Goal: Task Accomplishment & Management: Manage account settings

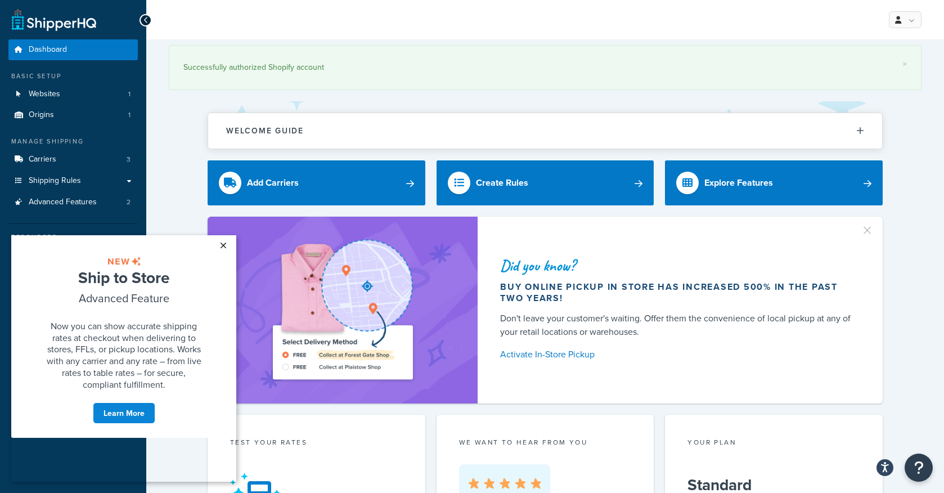
click at [225, 246] on link "×" at bounding box center [223, 245] width 20 height 20
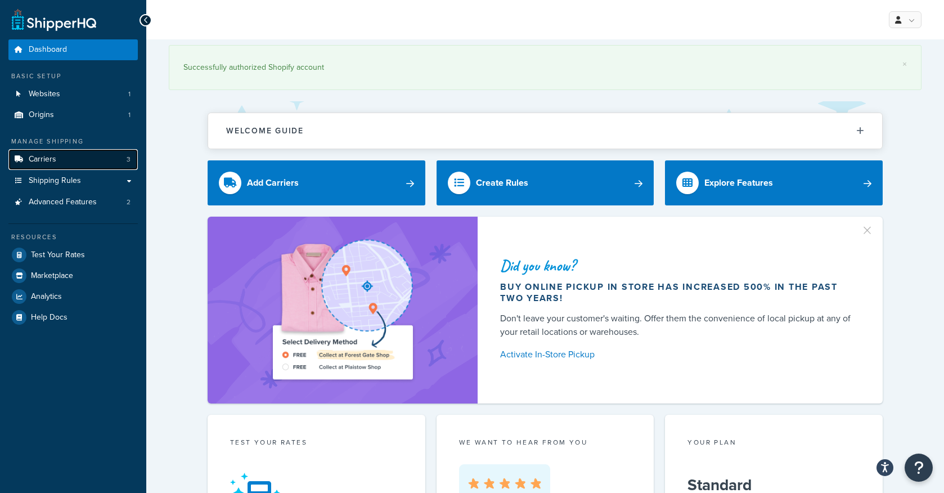
click at [51, 158] on span "Carriers" at bounding box center [43, 160] width 28 height 10
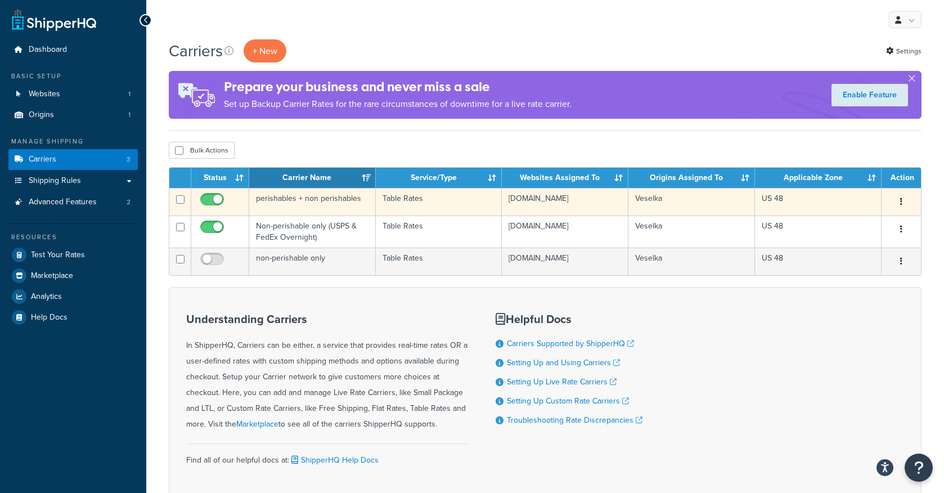
click at [331, 203] on td "perishables + non perishables" at bounding box center [312, 202] width 127 height 28
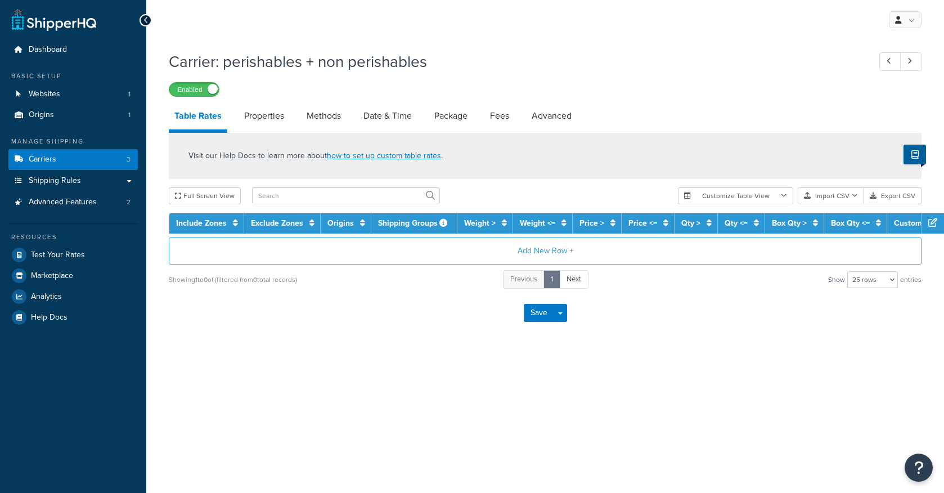
select select "25"
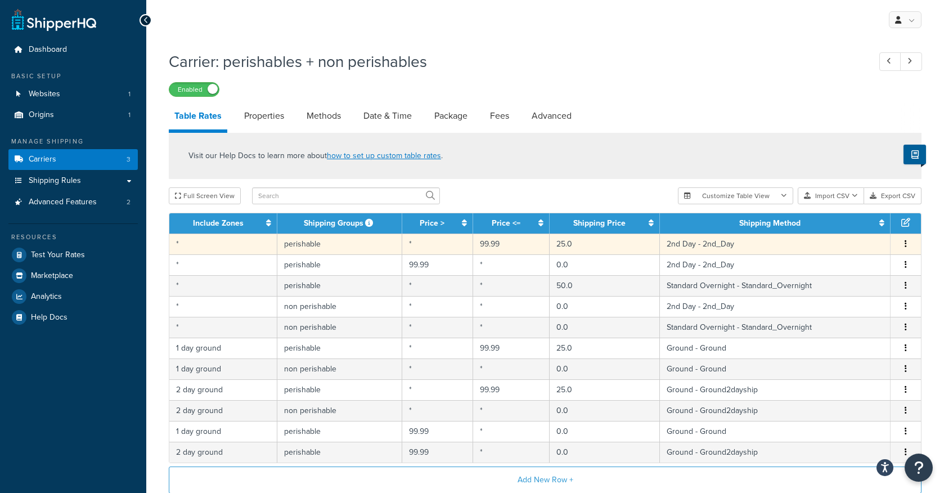
click at [909, 246] on button "button" at bounding box center [905, 244] width 9 height 12
click at [857, 222] on div "Edit" at bounding box center [849, 221] width 80 height 23
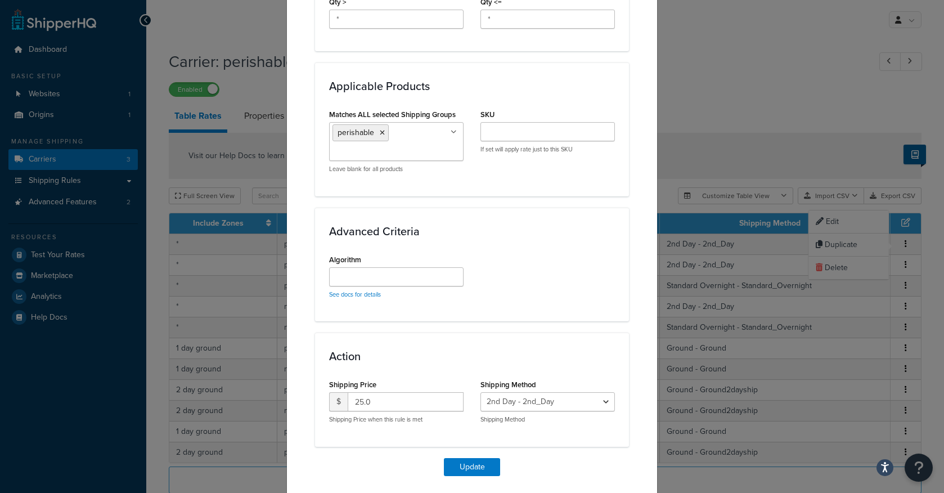
scroll to position [587, 0]
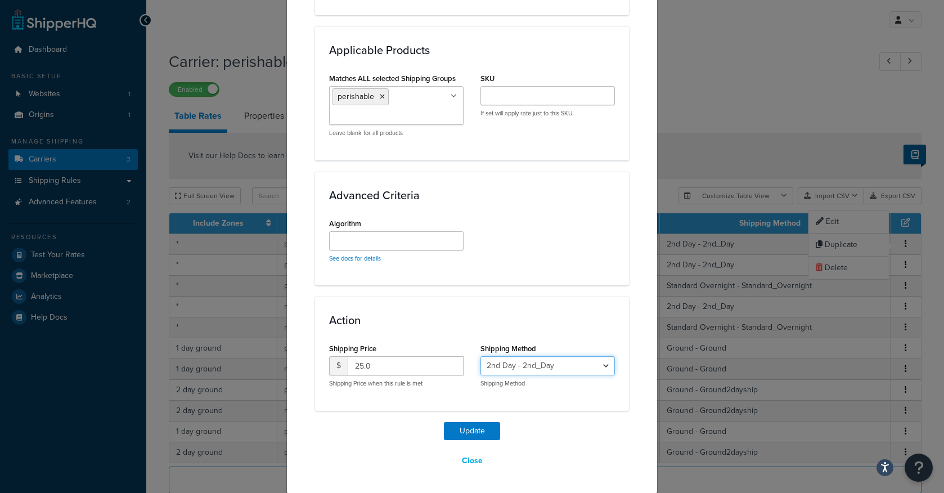
click at [547, 366] on select "2nd Day - 2nd_Day Standard Overnight - Standard_Overnight Ground - Ground Groun…" at bounding box center [548, 365] width 134 height 19
click at [474, 461] on button "Close" at bounding box center [472, 460] width 35 height 19
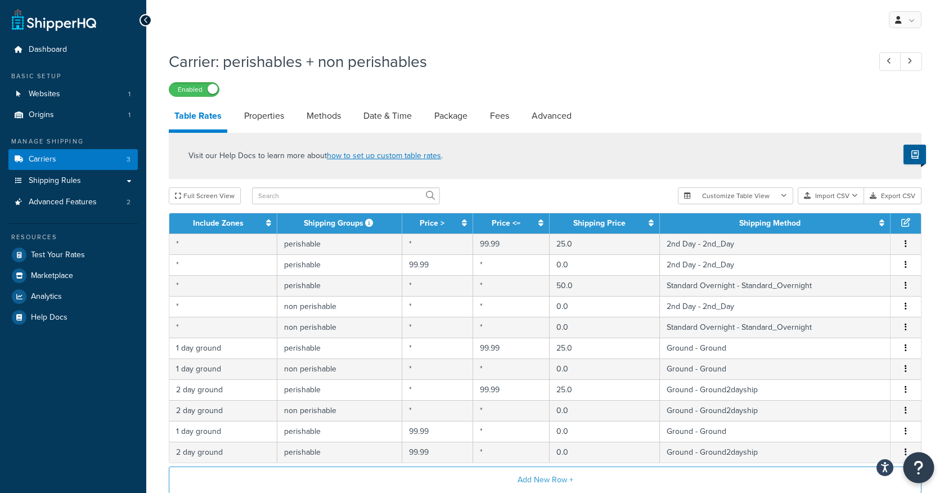
click at [916, 466] on icon "Open Resource Center" at bounding box center [919, 468] width 11 height 16
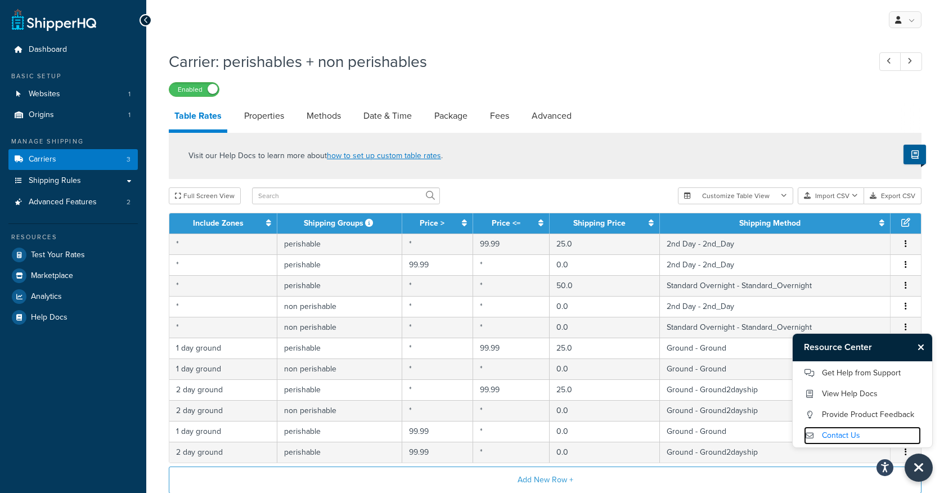
click at [839, 433] on link "Contact Us" at bounding box center [862, 436] width 117 height 18
click at [859, 372] on link "Get Help from Support" at bounding box center [862, 373] width 117 height 18
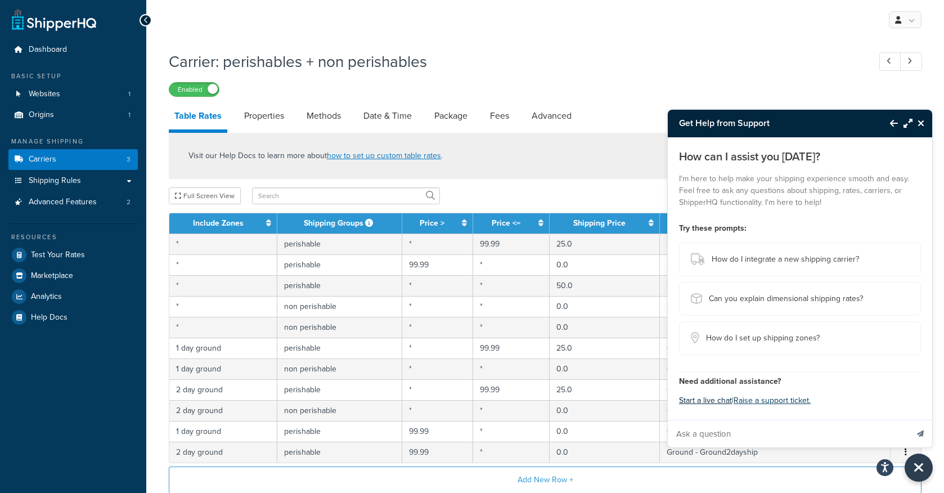
click at [711, 402] on button "Start a live chat" at bounding box center [705, 401] width 53 height 16
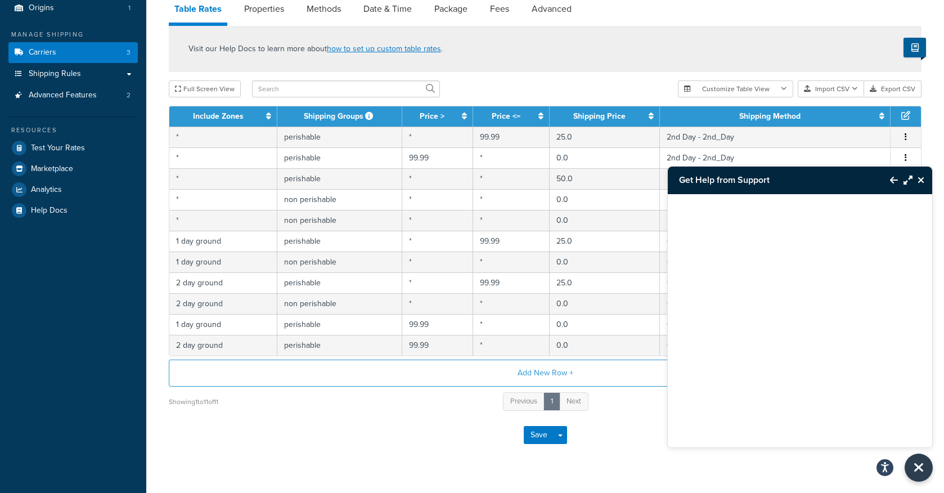
scroll to position [129, 0]
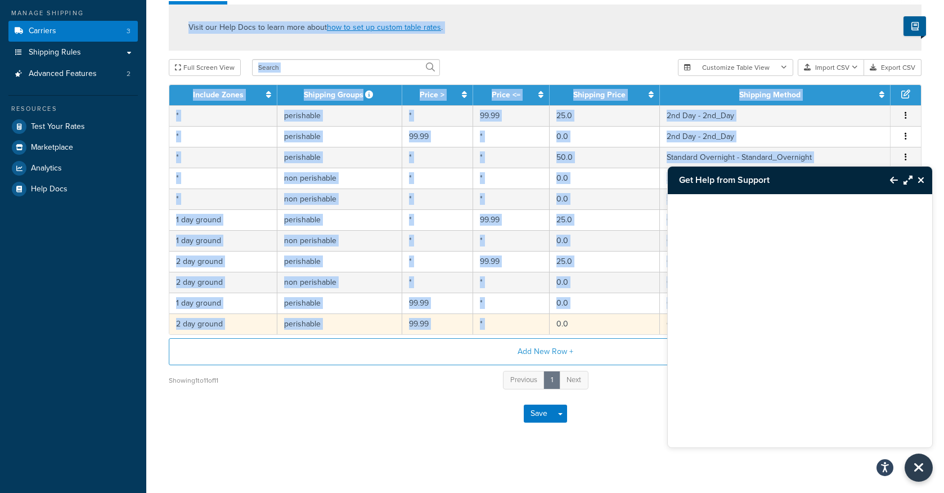
drag, startPoint x: 788, startPoint y: 182, endPoint x: 607, endPoint y: 314, distance: 224.4
click at [607, 315] on div "Get Help from Support My Profile Billing Global Settings Contact Us Logout Carr…" at bounding box center [545, 182] width 798 height 621
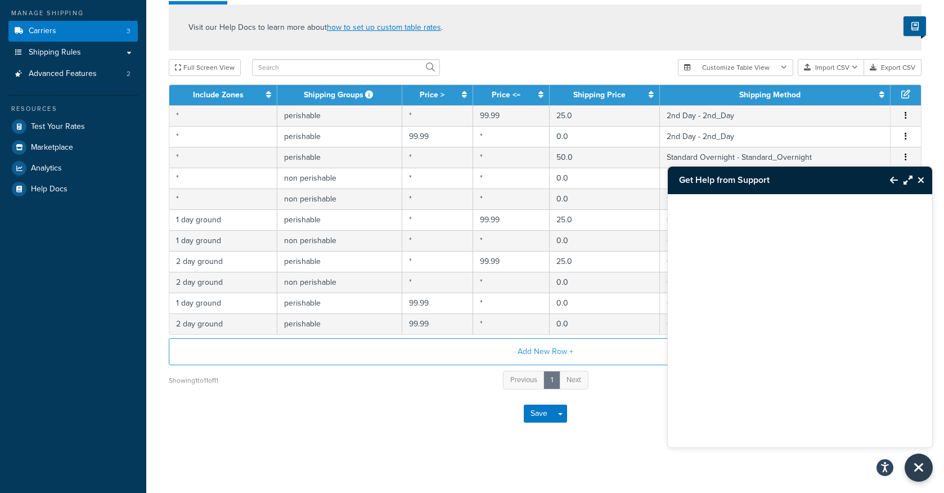
click at [708, 358] on div at bounding box center [800, 306] width 264 height 225
click at [896, 177] on icon "Back to Resource Center" at bounding box center [894, 180] width 8 height 9
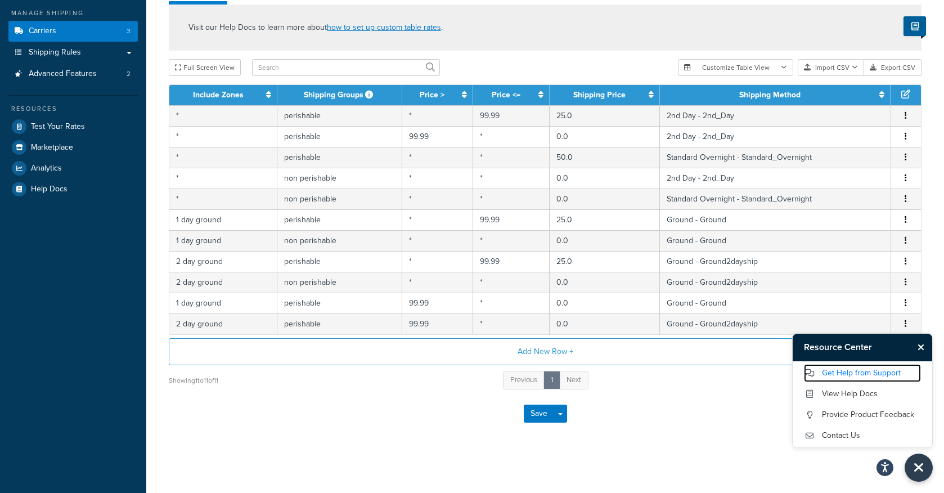
click at [852, 371] on link "Get Help from Support" at bounding box center [862, 373] width 117 height 18
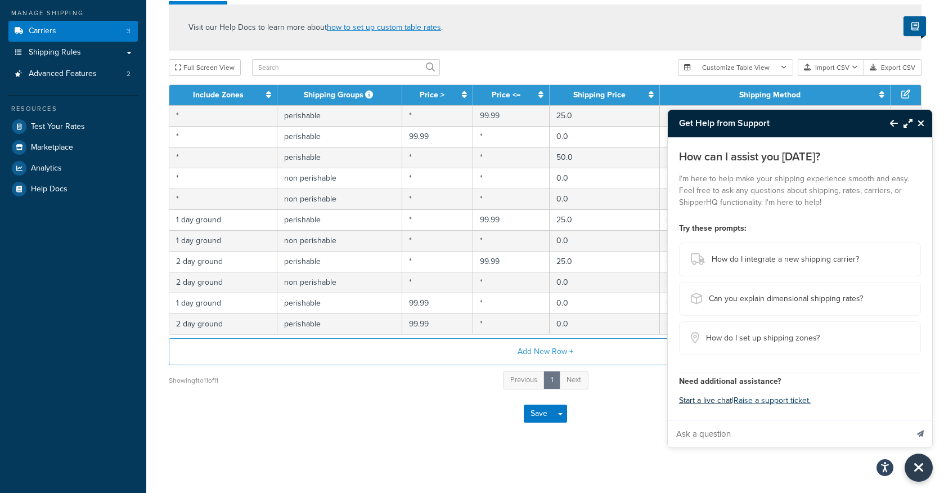
click at [701, 397] on button "Start a live chat" at bounding box center [705, 401] width 53 height 16
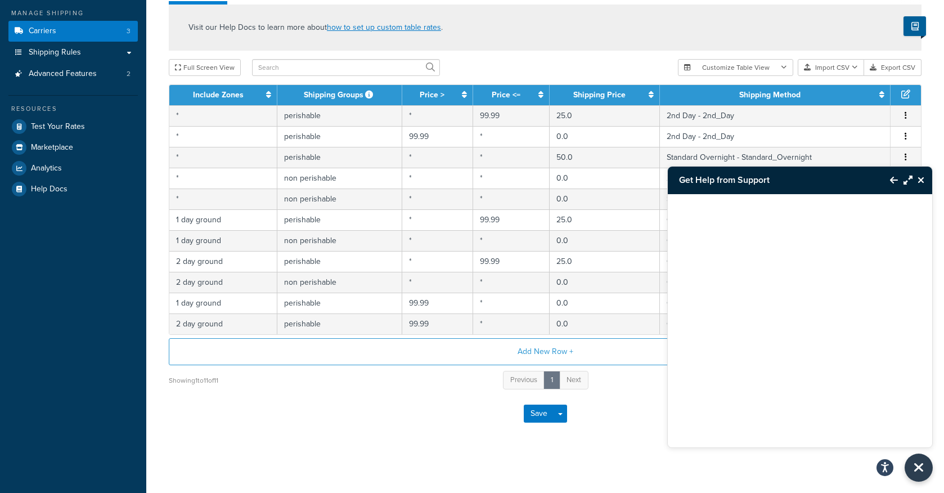
click at [815, 429] on div at bounding box center [800, 320] width 264 height 253
click at [905, 179] on icon "Maximize Resource Center" at bounding box center [908, 180] width 9 height 9
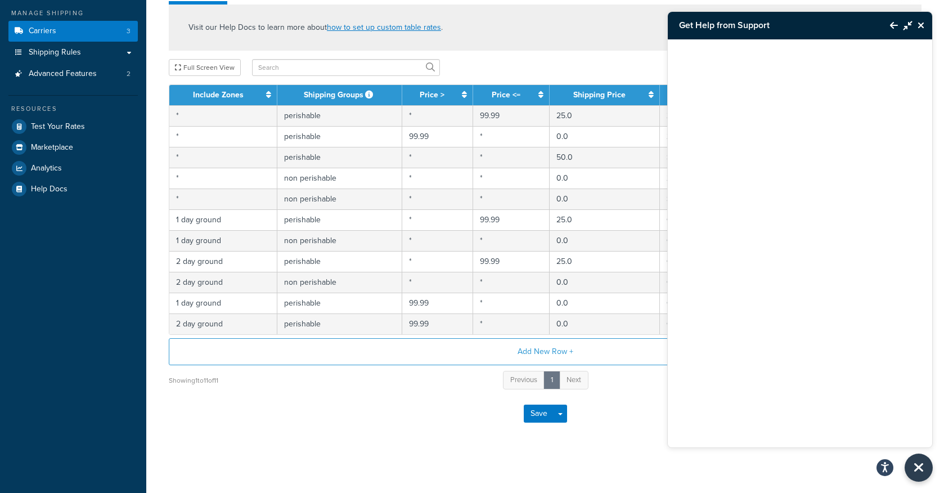
click at [906, 26] on icon "Minimize Resource Center" at bounding box center [908, 25] width 9 height 9
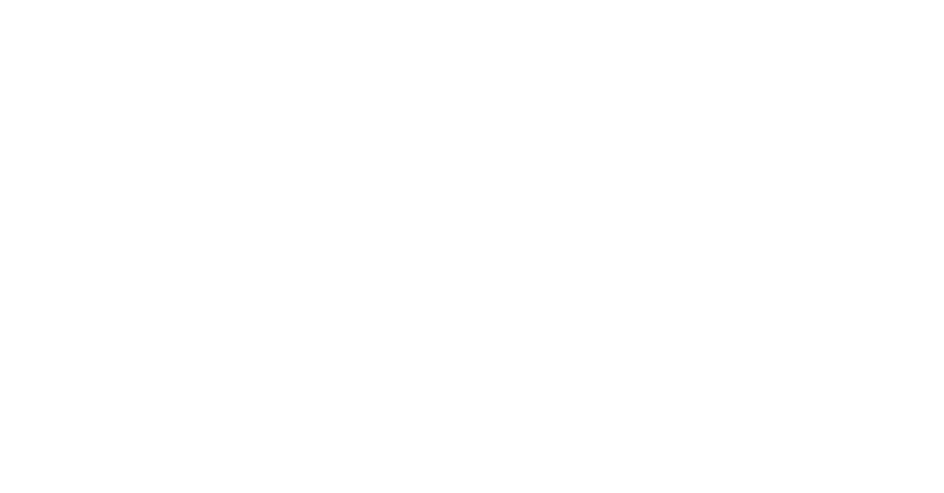
select select "25"
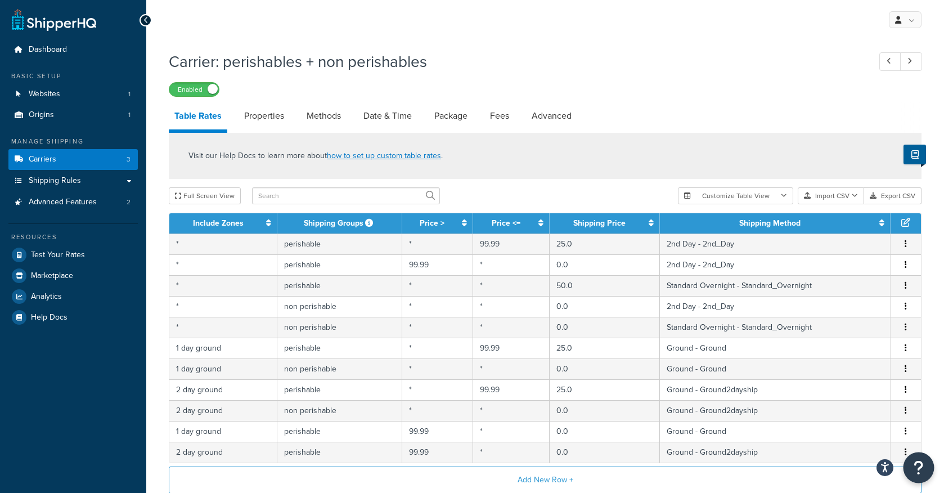
click at [918, 465] on icon "Open Resource Center" at bounding box center [919, 468] width 11 height 16
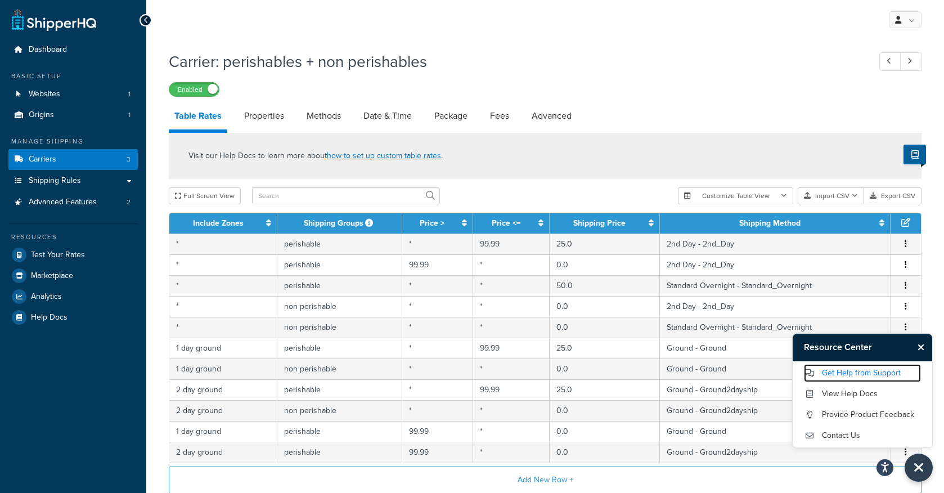
click at [846, 373] on link "Get Help from Support" at bounding box center [862, 373] width 117 height 18
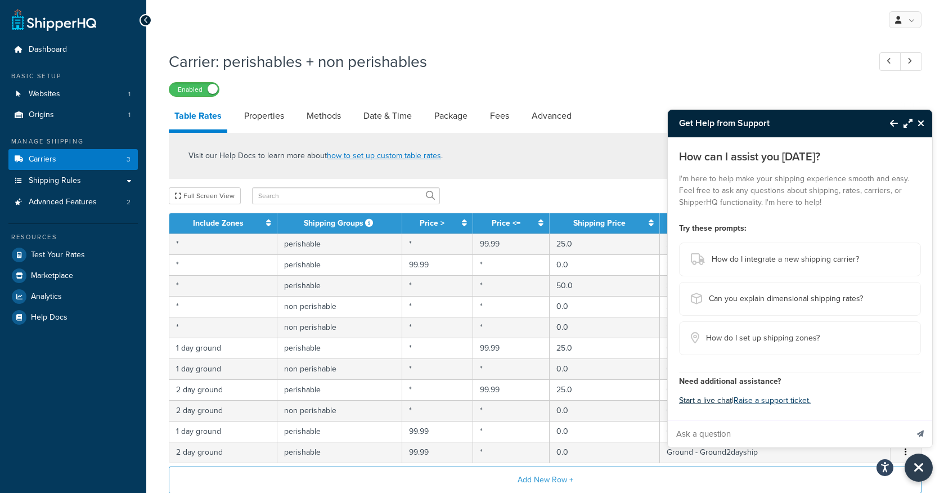
click at [709, 400] on button "Start a live chat" at bounding box center [705, 401] width 53 height 16
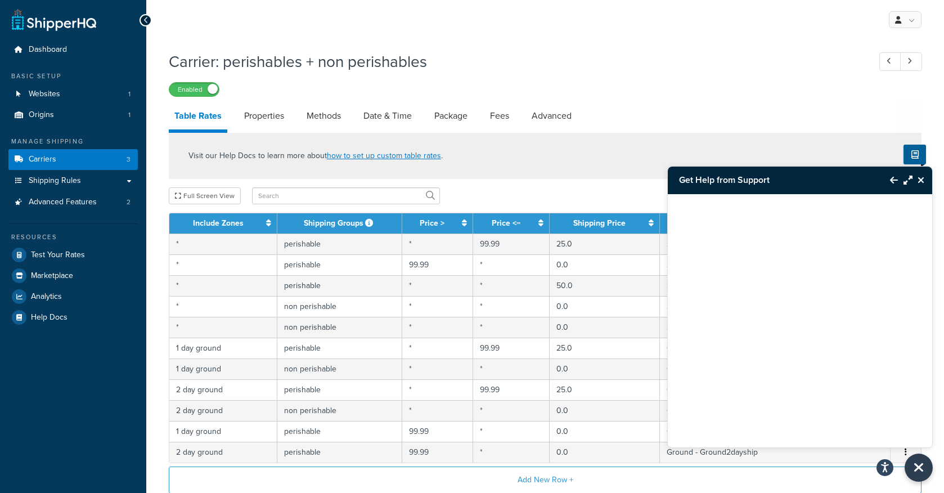
click at [833, 418] on div at bounding box center [800, 306] width 264 height 225
click at [891, 176] on icon "Back to Resource Center" at bounding box center [894, 180] width 8 height 9
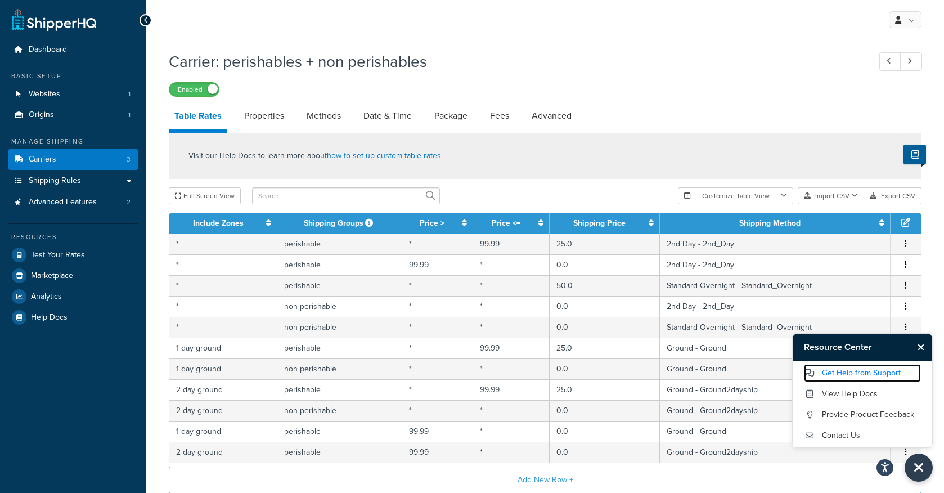
click at [860, 380] on link "Get Help from Support" at bounding box center [862, 373] width 117 height 18
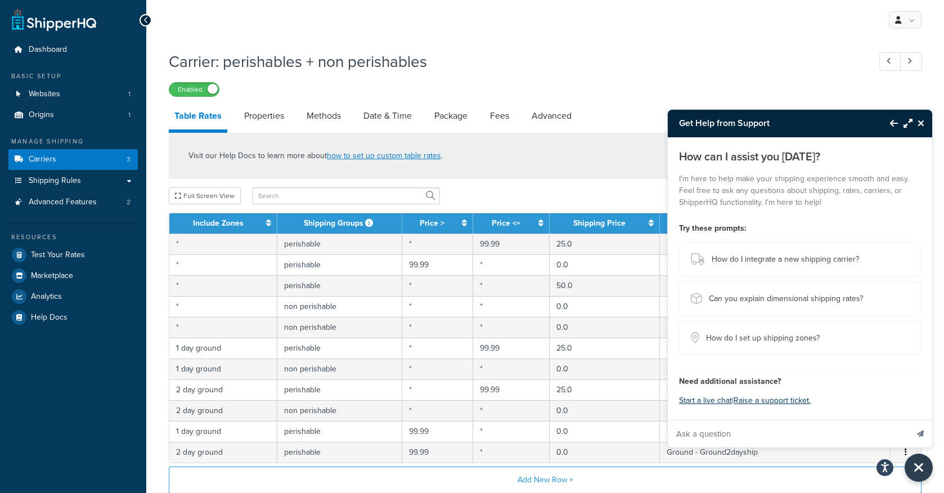
click at [716, 434] on input "Ask a question" at bounding box center [788, 433] width 240 height 27
type input "need help editing table rates"
click at [909, 420] on button "Send message" at bounding box center [921, 434] width 24 height 28
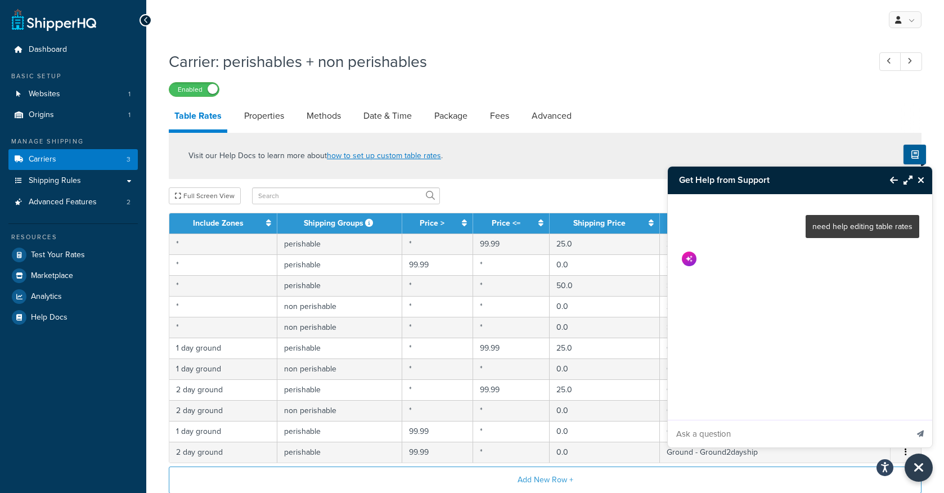
scroll to position [104, 0]
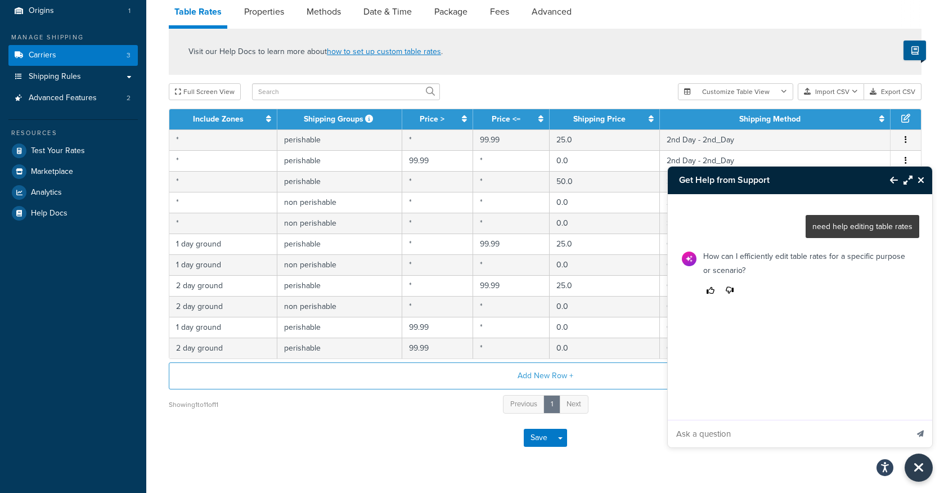
click at [733, 430] on input "Ask a question" at bounding box center [788, 433] width 240 height 27
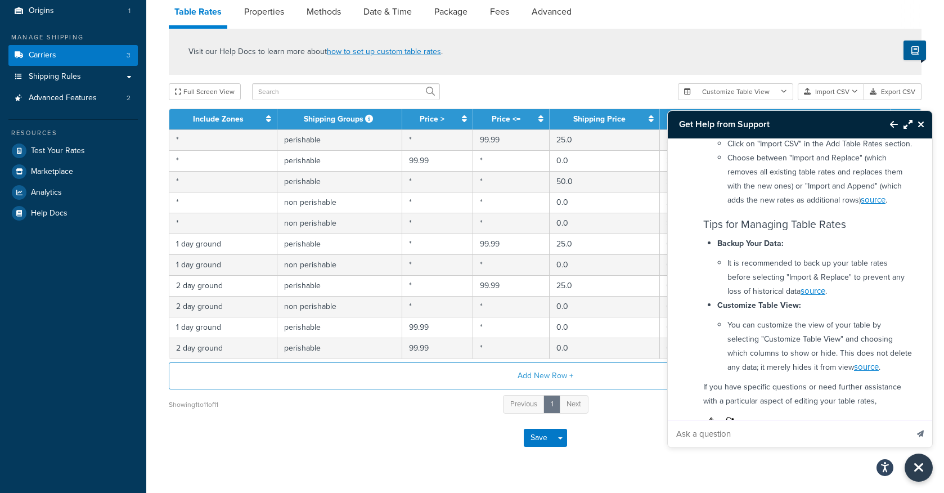
scroll to position [536, 0]
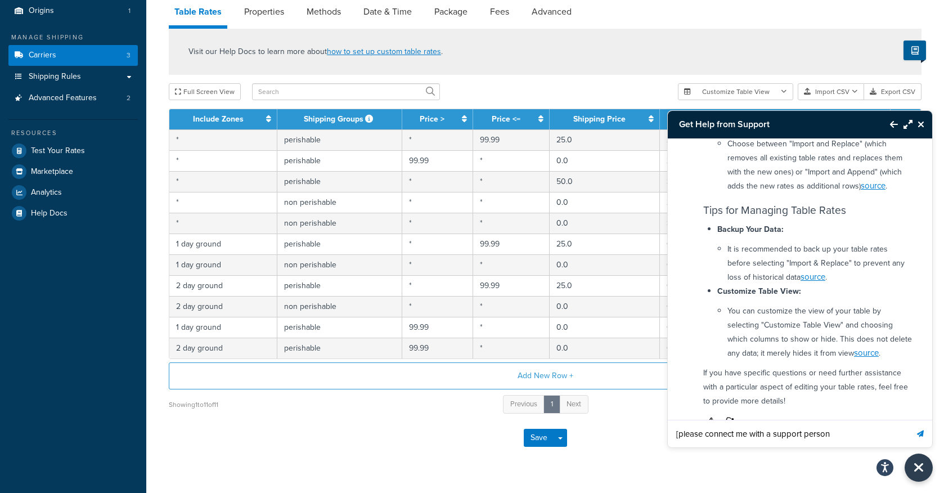
type input "[please connect me with a support person"
click at [909, 420] on button "Send message" at bounding box center [921, 434] width 24 height 28
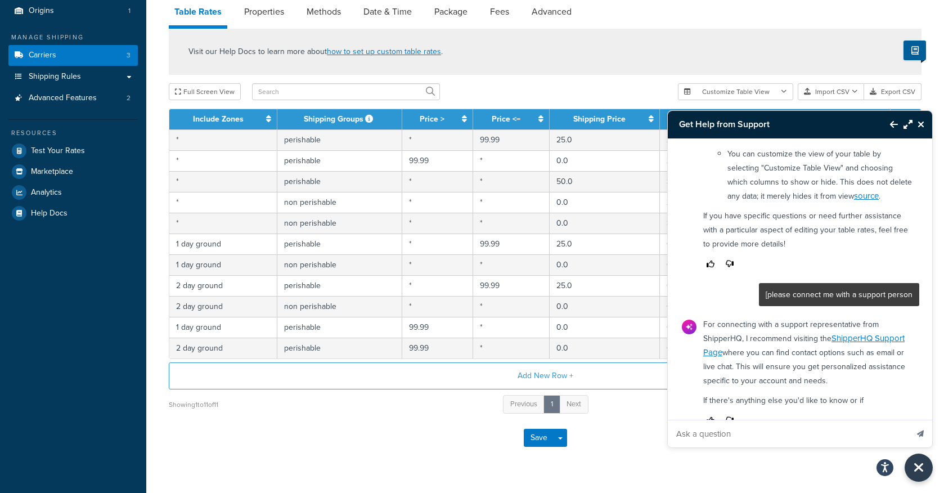
scroll to position [707, 0]
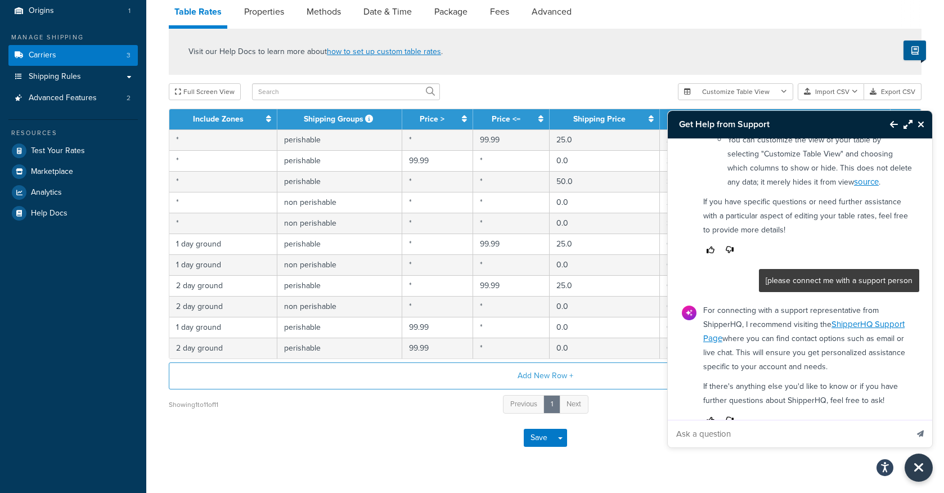
click at [768, 441] on input "Ask a question" at bounding box center [788, 433] width 240 height 27
type input "start live chat"
click at [909, 420] on button "Send message" at bounding box center [921, 434] width 24 height 28
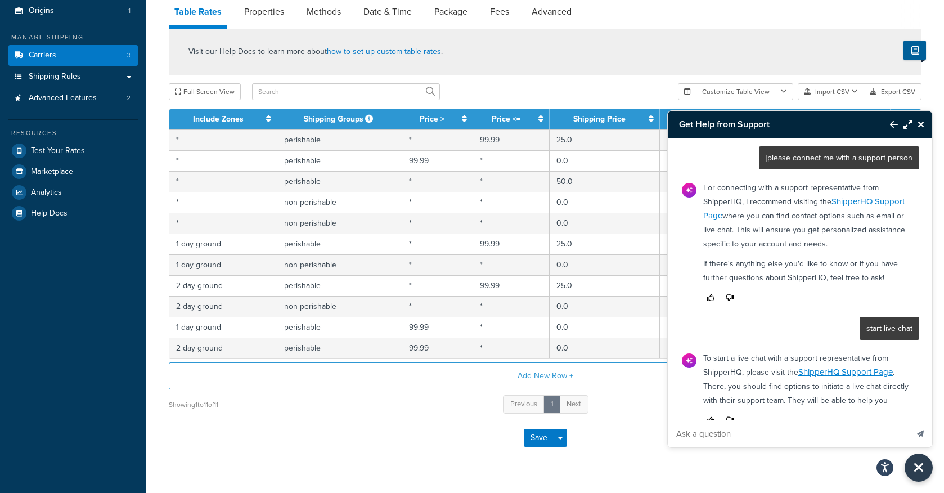
scroll to position [844, 0]
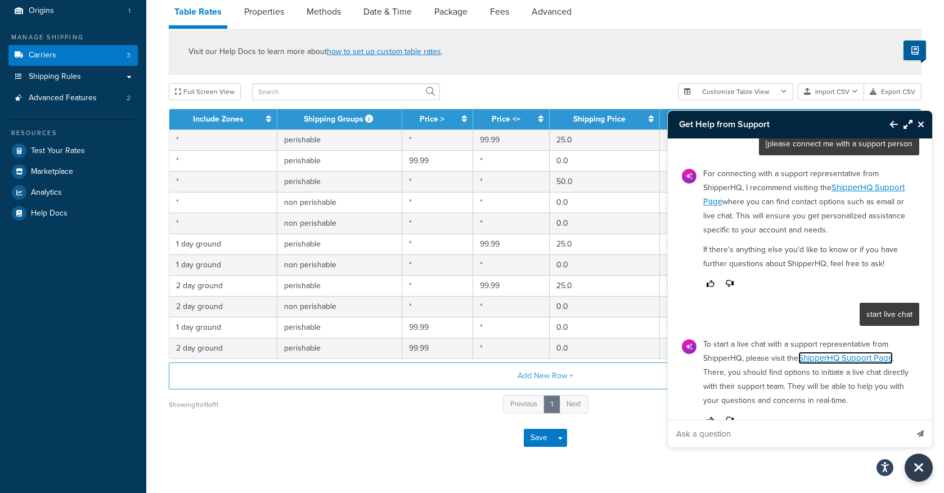
click at [851, 352] on link "ShipperHQ Support Page" at bounding box center [845, 358] width 95 height 12
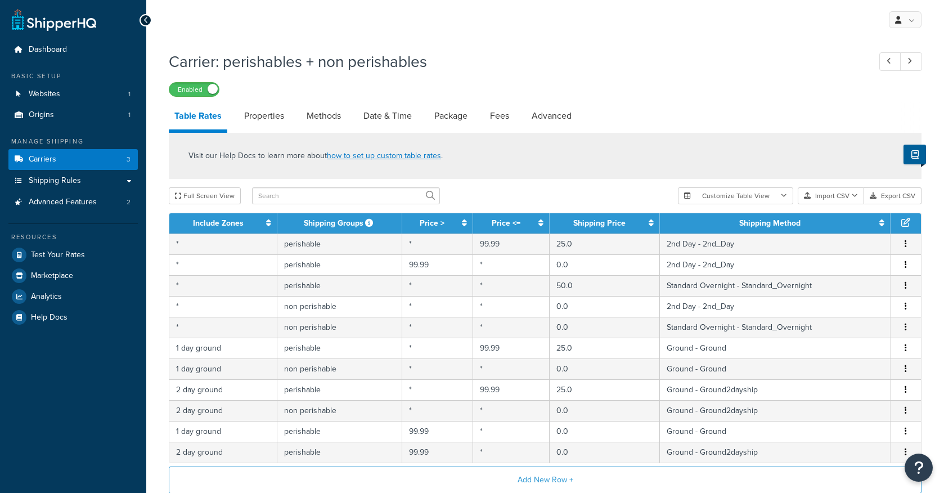
select select "25"
click at [921, 464] on icon "Open Resource Center" at bounding box center [919, 468] width 11 height 16
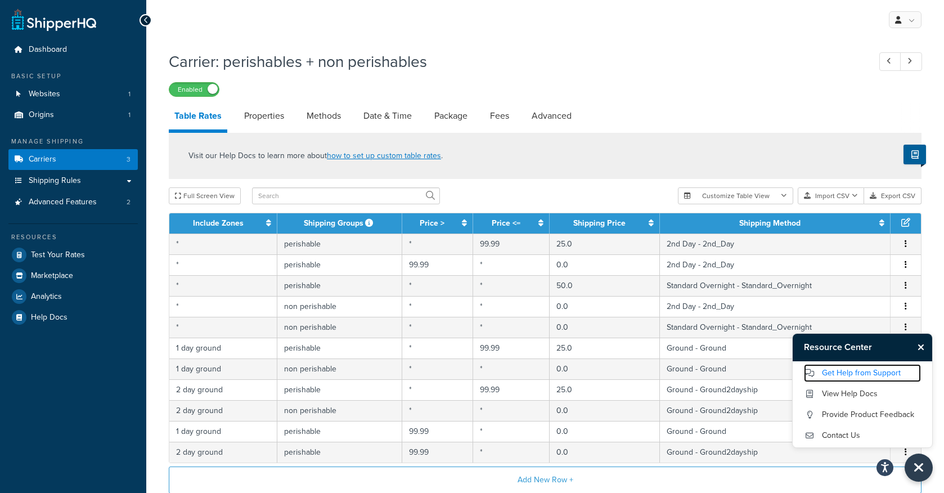
click at [850, 373] on link "Get Help from Support" at bounding box center [862, 373] width 117 height 18
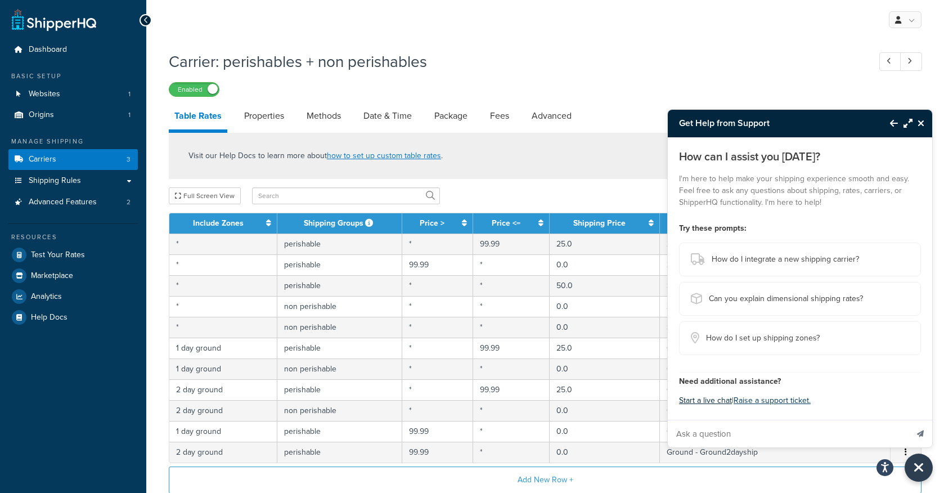
click at [709, 400] on button "Start a live chat" at bounding box center [705, 401] width 53 height 16
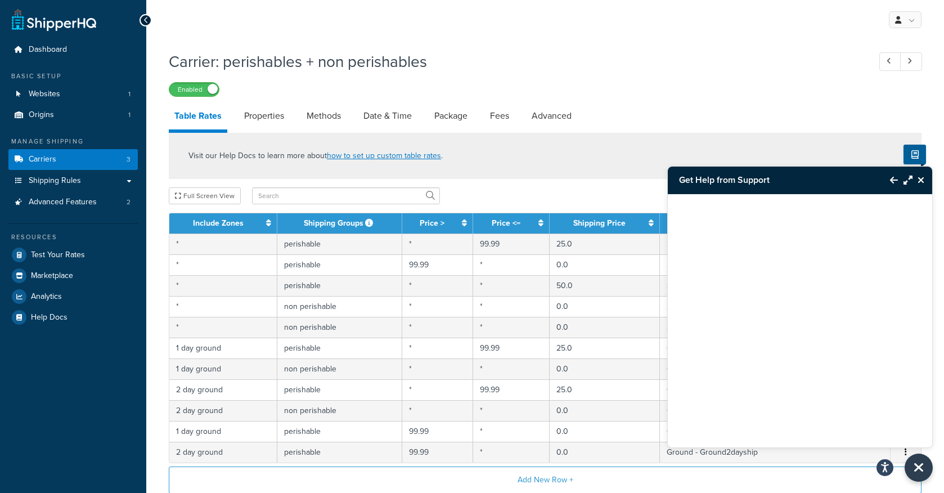
click at [926, 182] on button "Close Resource Center" at bounding box center [923, 180] width 20 height 14
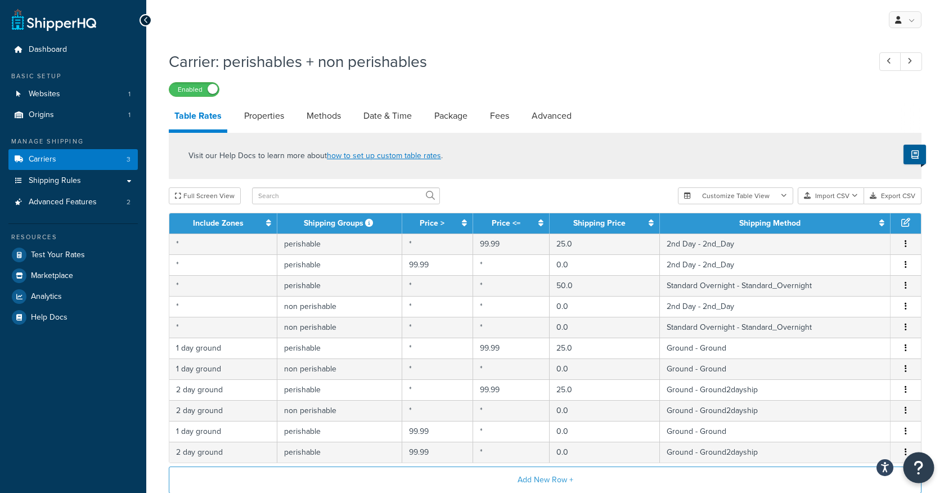
click at [918, 468] on icon "Open Resource Center" at bounding box center [919, 468] width 11 height 16
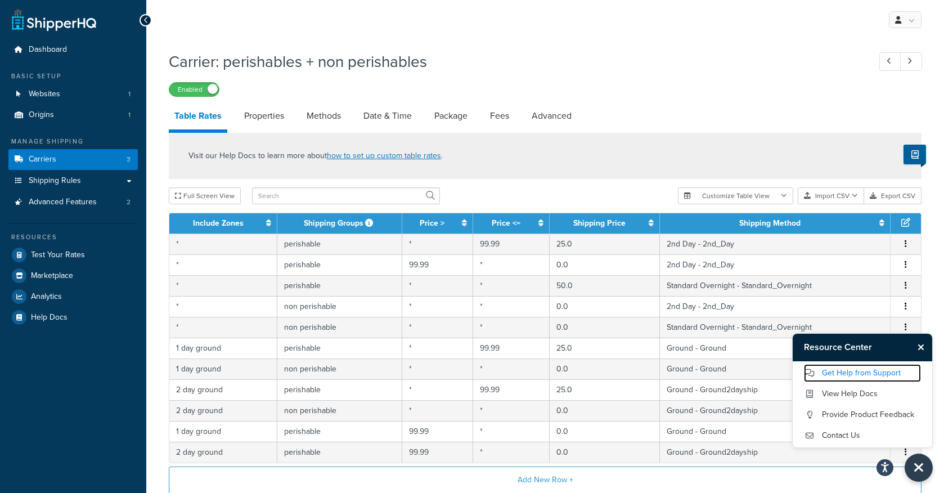
click at [869, 371] on link "Get Help from Support" at bounding box center [862, 373] width 117 height 18
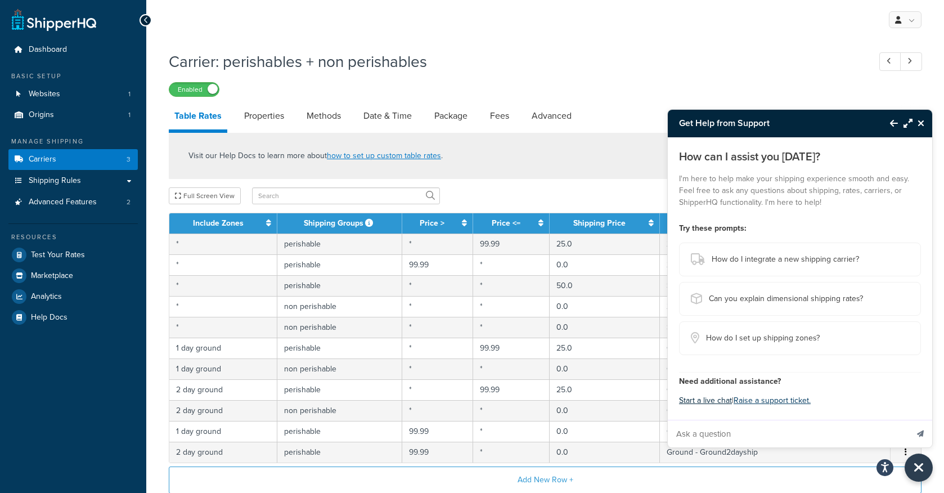
click at [706, 403] on button "Start a live chat" at bounding box center [705, 401] width 53 height 16
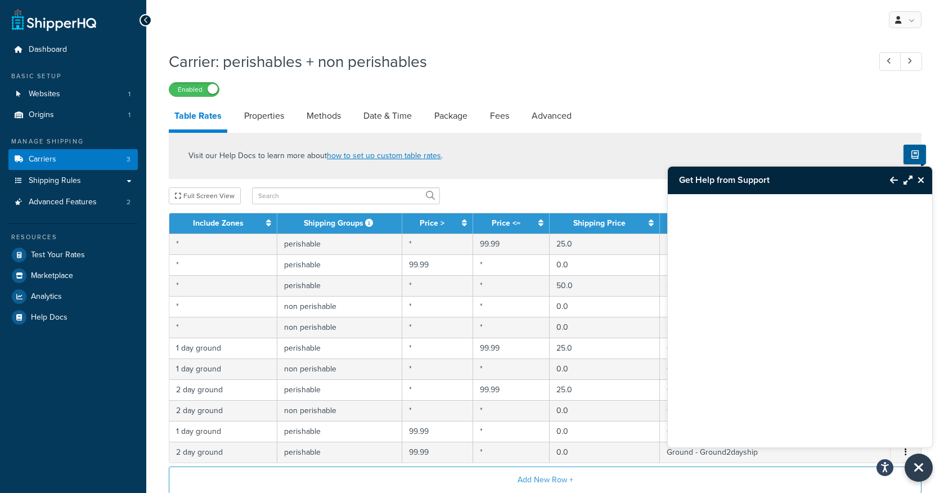
click at [891, 182] on icon "Back to Resource Center" at bounding box center [894, 180] width 8 height 9
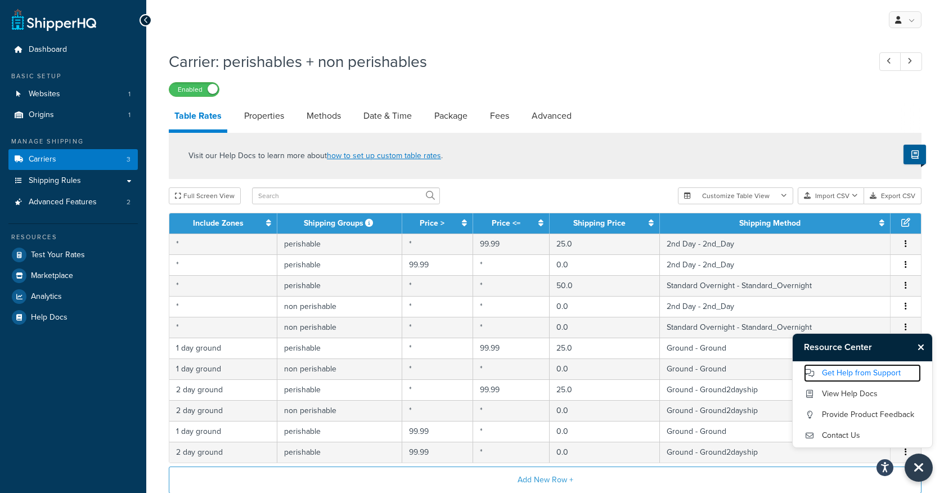
click at [865, 379] on link "Get Help from Support" at bounding box center [862, 373] width 117 height 18
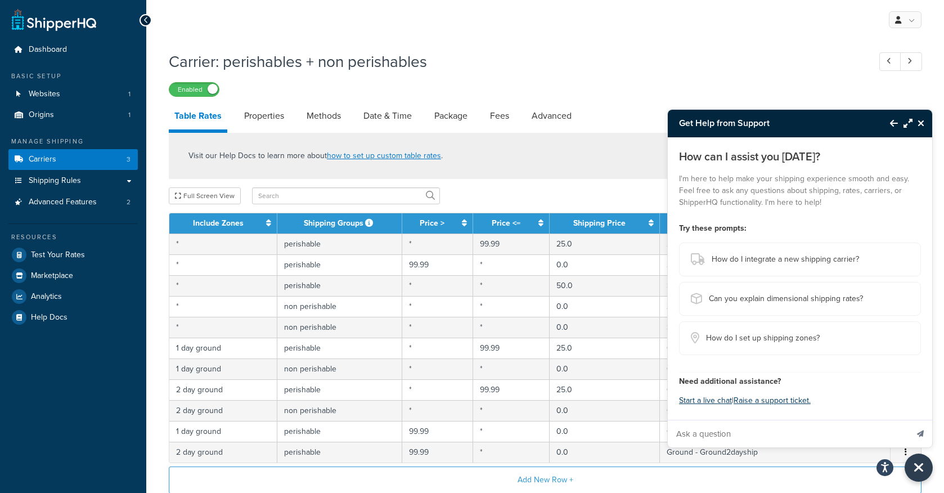
click at [766, 433] on input "Ask a question" at bounding box center [788, 433] width 240 height 27
type input "need to add shipping method to my table rates rules"
click at [909, 420] on button "Send message" at bounding box center [921, 434] width 24 height 28
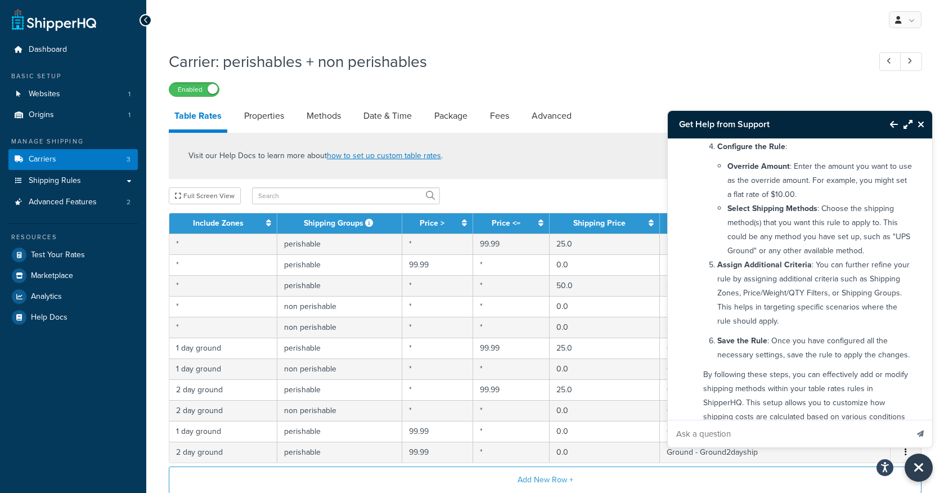
scroll to position [274, 0]
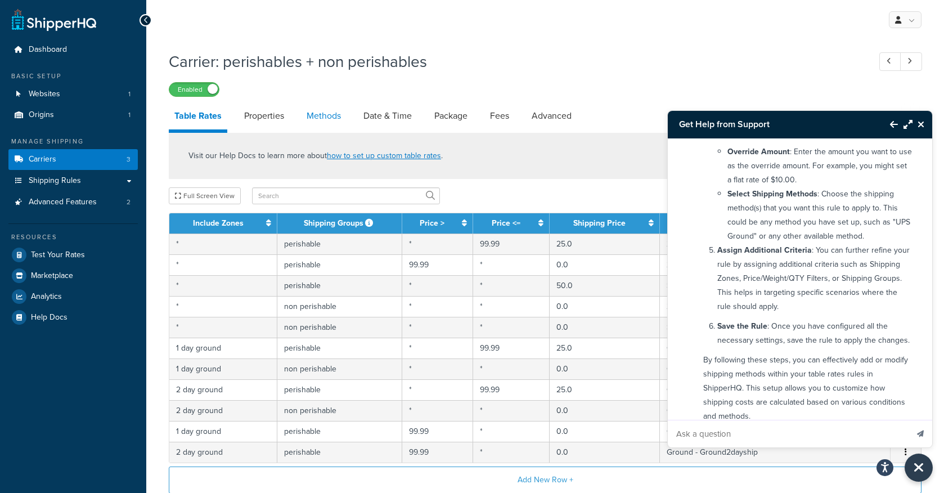
click at [318, 115] on link "Methods" at bounding box center [324, 115] width 46 height 27
select select "25"
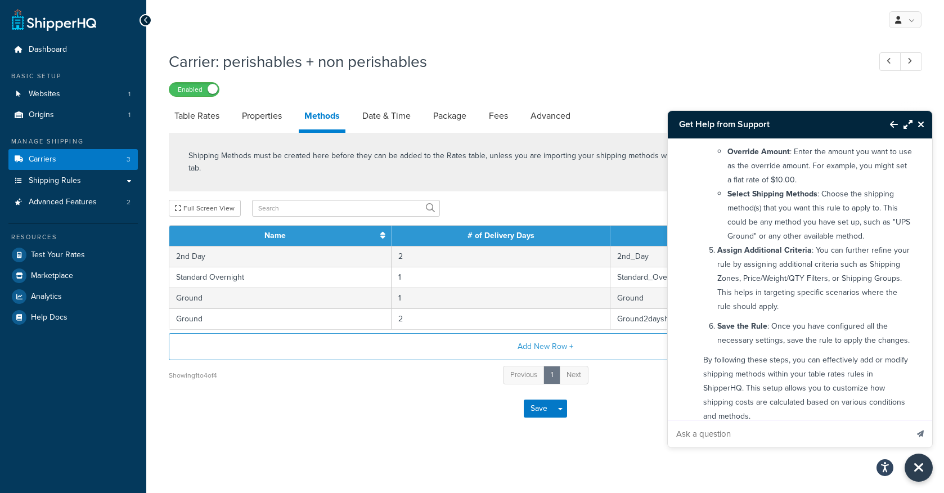
click at [920, 123] on icon "Close Resource Center" at bounding box center [921, 124] width 7 height 9
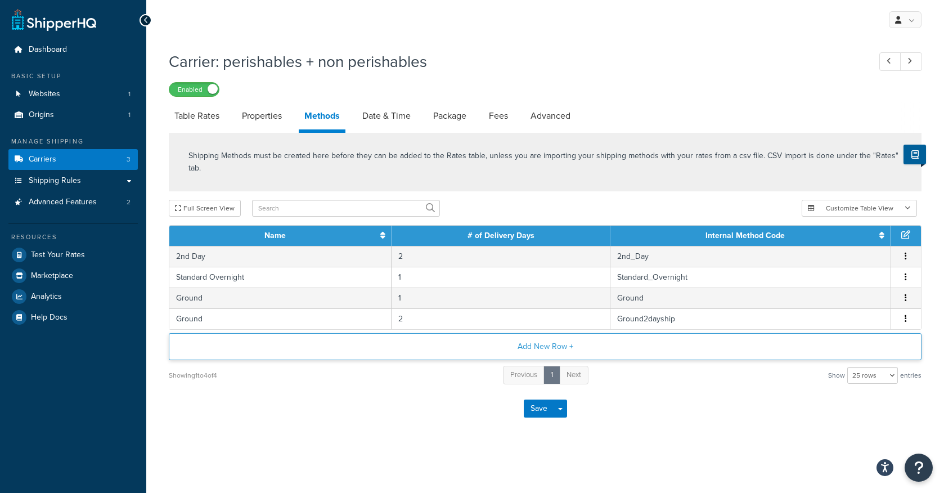
click at [554, 334] on button "Add New Row +" at bounding box center [545, 346] width 753 height 27
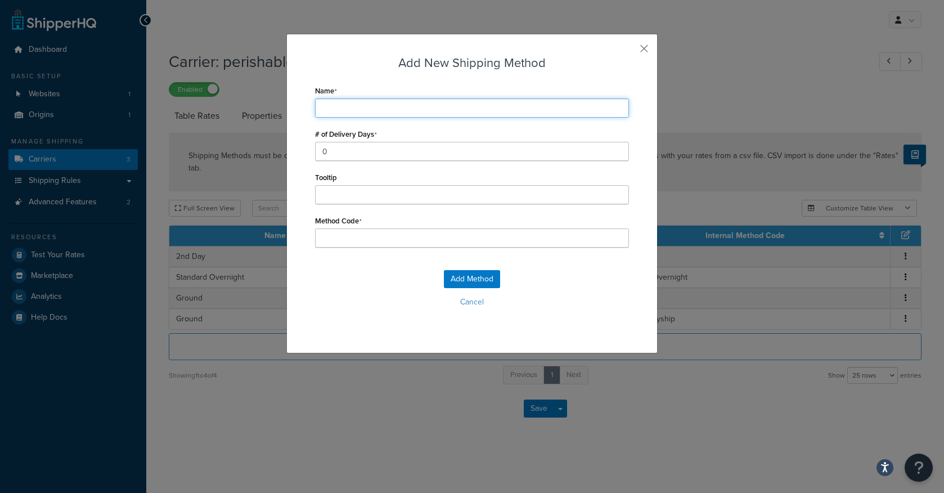
click at [372, 110] on input "Name" at bounding box center [472, 107] width 314 height 19
type input "O"
type input "On"
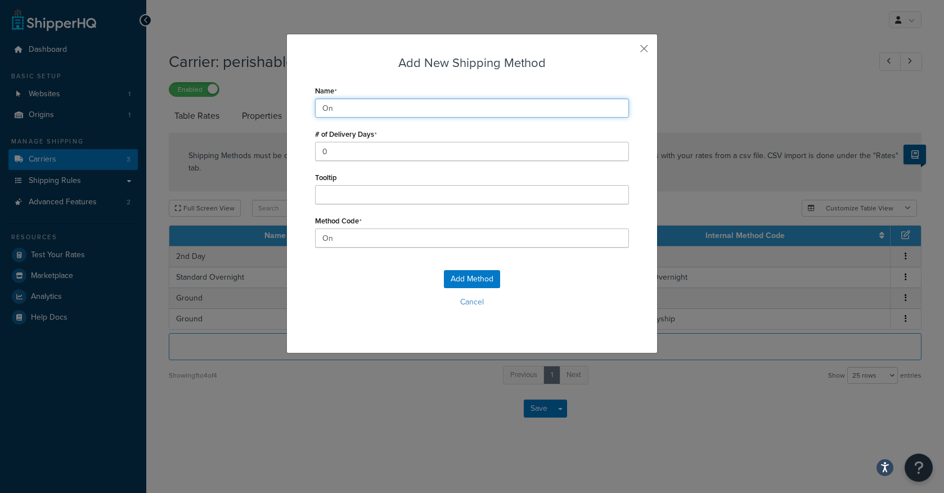
type input "One"
type input "One_"
type input "One R"
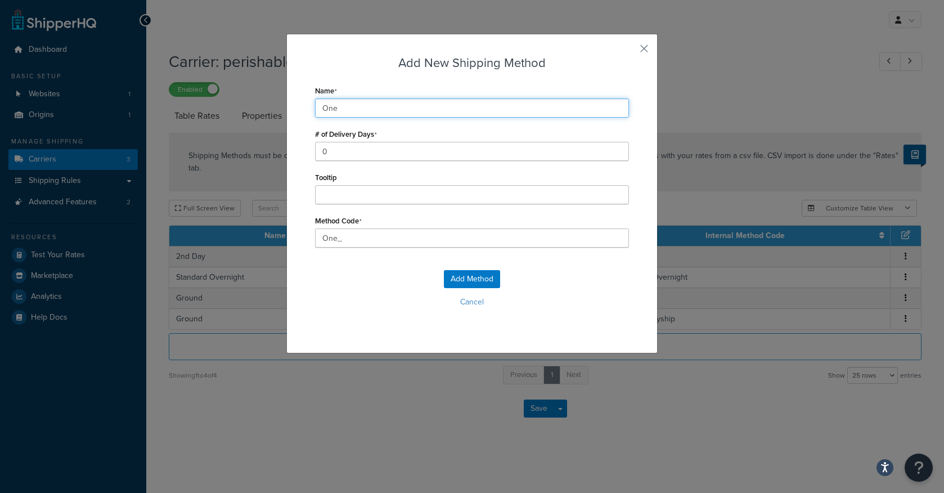
type input "One_R"
type input "One Ra"
type input "One_Ra"
type input "One Rat"
type input "One_Rat"
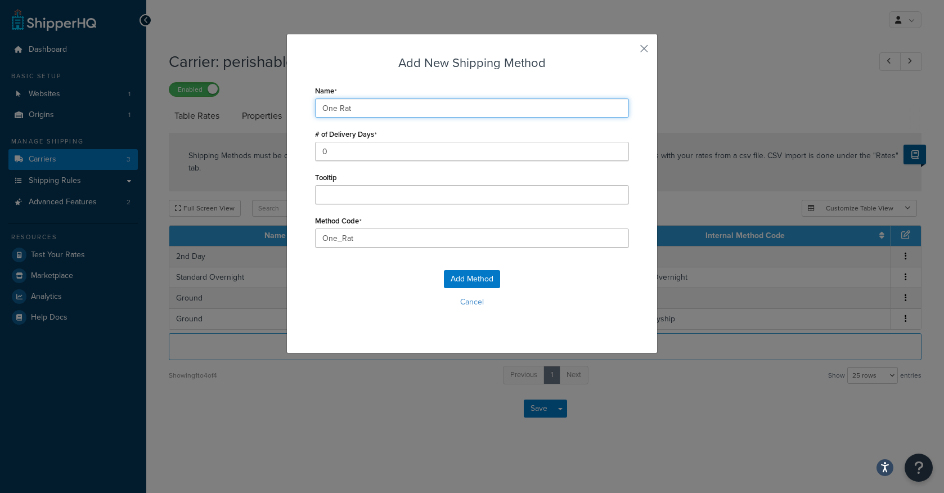
type input "One Rate"
type input "One_Rate"
type input "One Rate"
click at [636, 50] on div "Add New Shipping Method Name One Rate # of Delivery Days 0 Tooltip Method Code …" at bounding box center [471, 194] width 371 height 320
click at [629, 51] on button "button" at bounding box center [627, 52] width 3 height 3
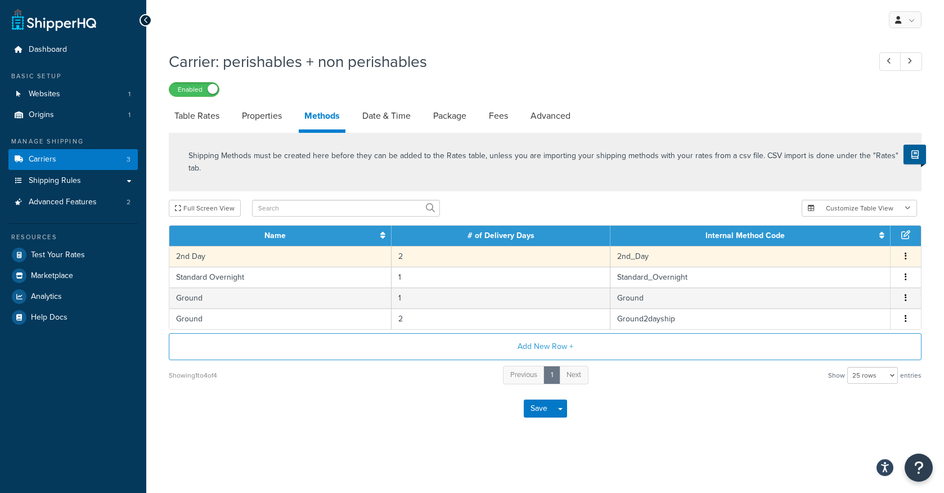
click at [463, 246] on td "2" at bounding box center [501, 256] width 219 height 21
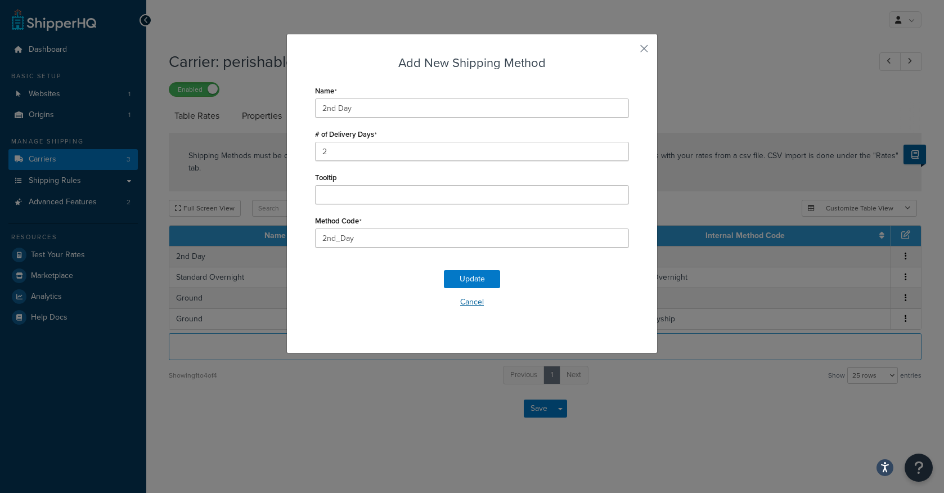
click at [462, 302] on button "Cancel" at bounding box center [472, 302] width 314 height 17
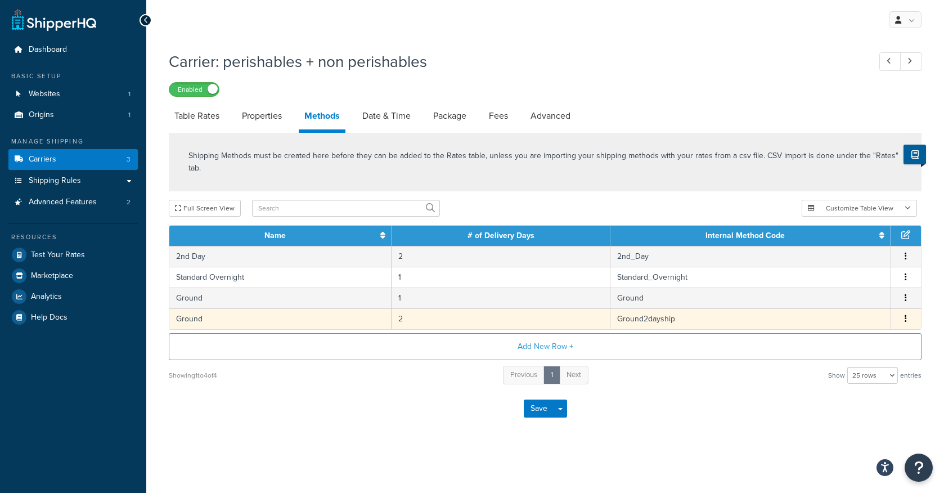
click at [907, 313] on button "button" at bounding box center [905, 319] width 9 height 12
click at [868, 297] on div "Edit" at bounding box center [849, 296] width 80 height 23
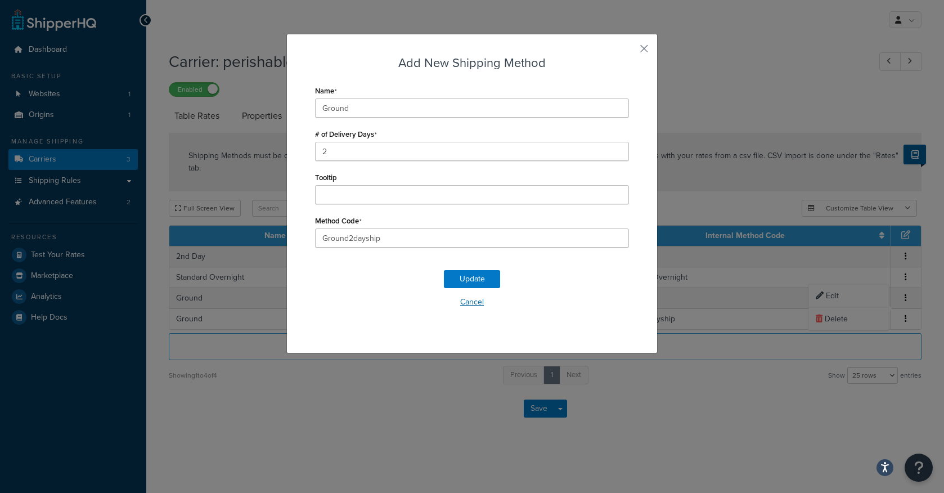
click at [474, 304] on button "Cancel" at bounding box center [472, 302] width 314 height 17
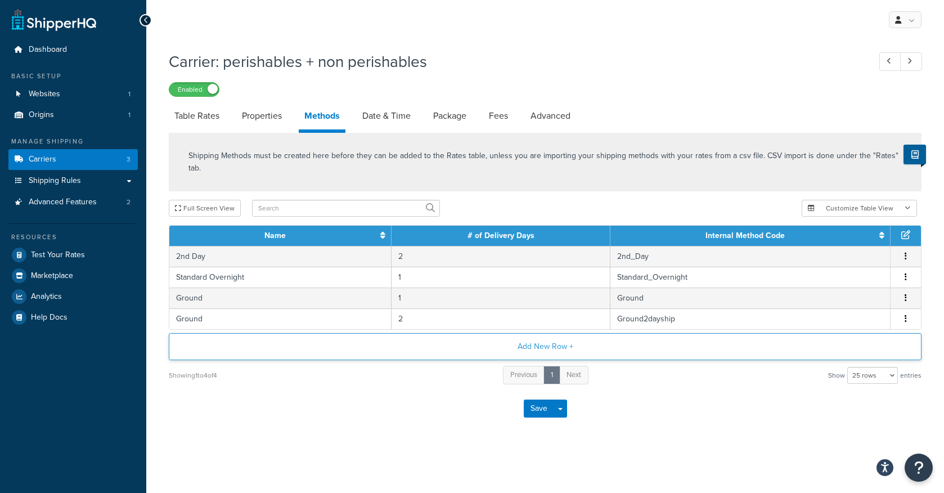
click at [560, 336] on button "Add New Row +" at bounding box center [545, 346] width 753 height 27
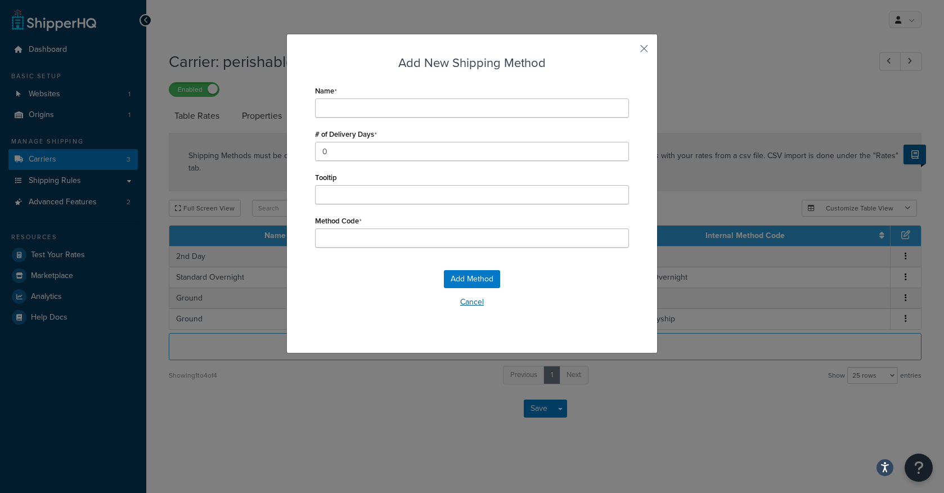
click at [465, 302] on button "Cancel" at bounding box center [472, 302] width 314 height 17
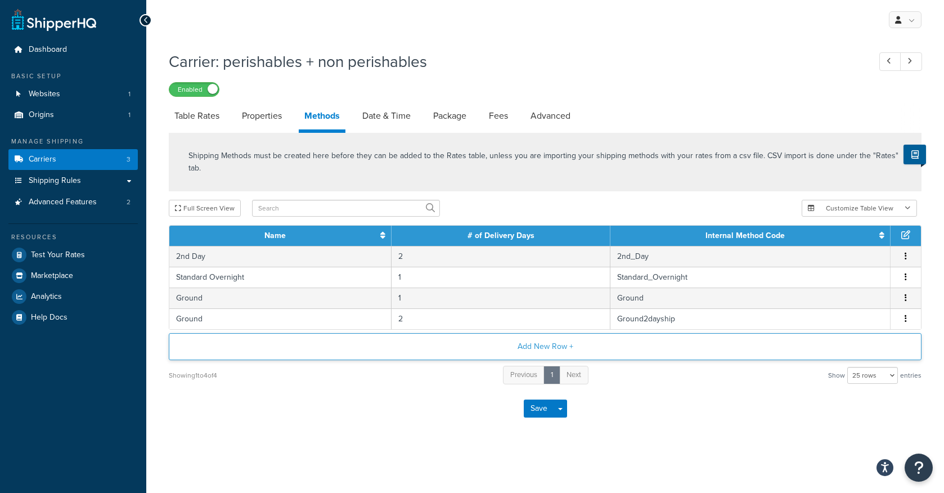
click at [547, 339] on button "Add New Row +" at bounding box center [545, 346] width 753 height 27
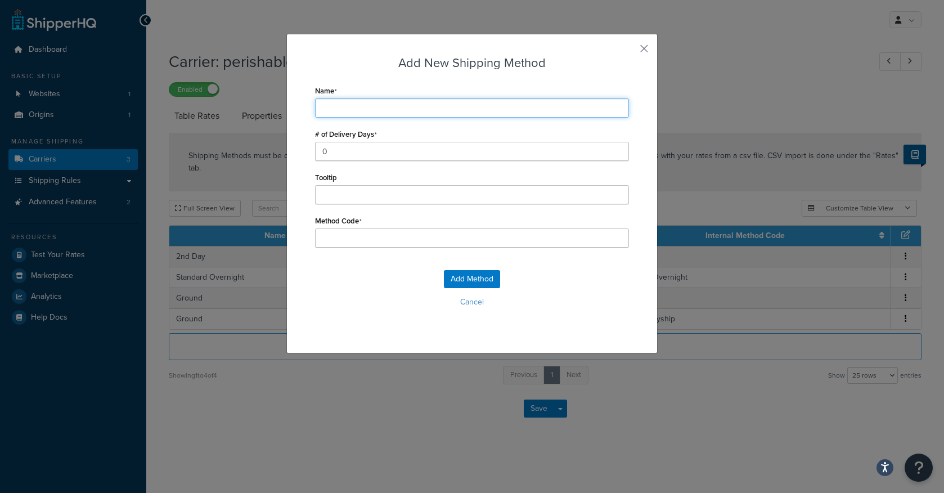
click at [409, 113] on input "Name" at bounding box center [472, 107] width 314 height 19
type input "I"
type input "O"
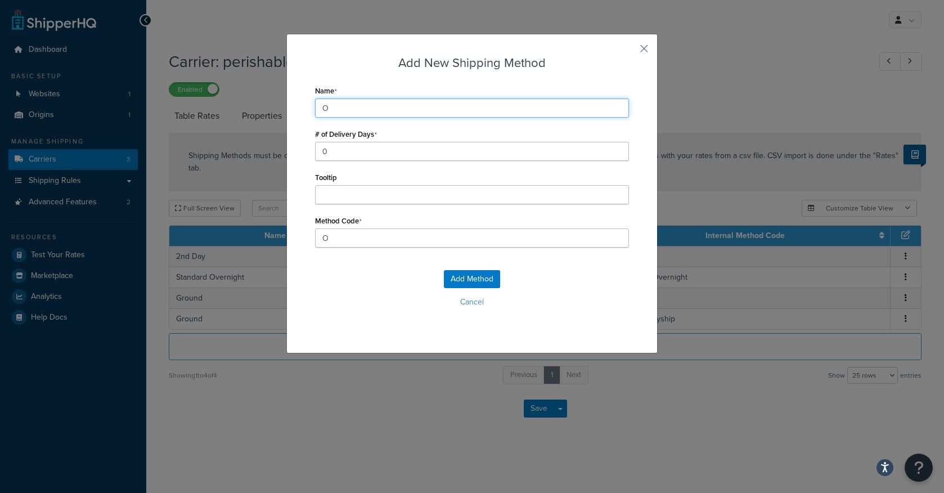
type input "On"
type input "One"
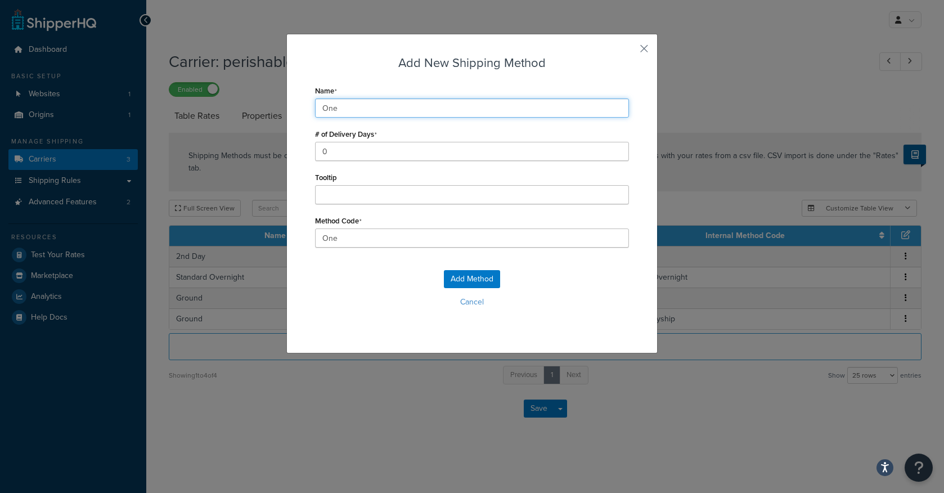
type input "One_"
type input "One R"
type input "One_R"
type input "One Ra"
type input "One_Ra"
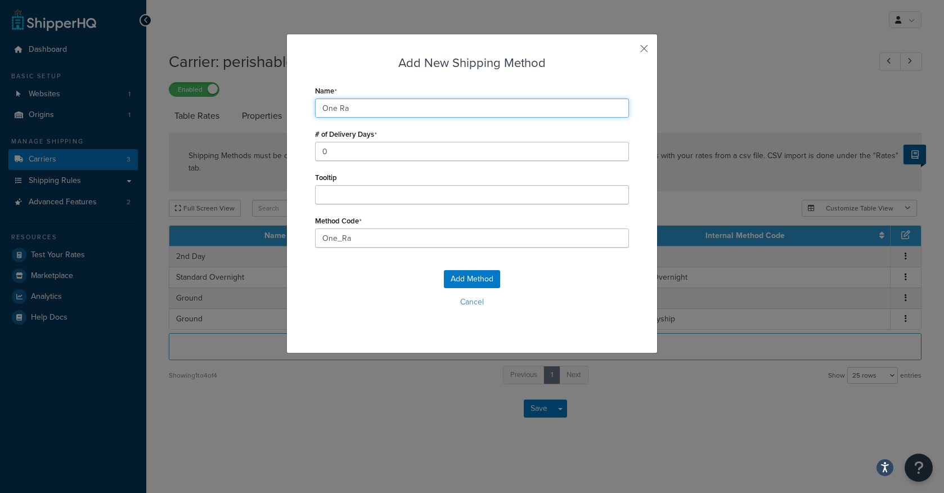
type input "One Rat"
type input "One_Rat"
type input "One Rate"
type input "One_Rate"
type input "One Rate"
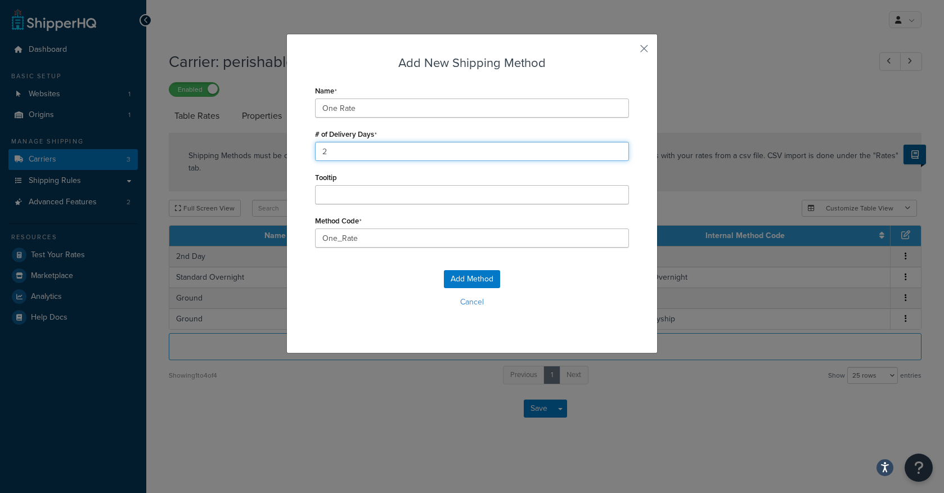
type input "2"
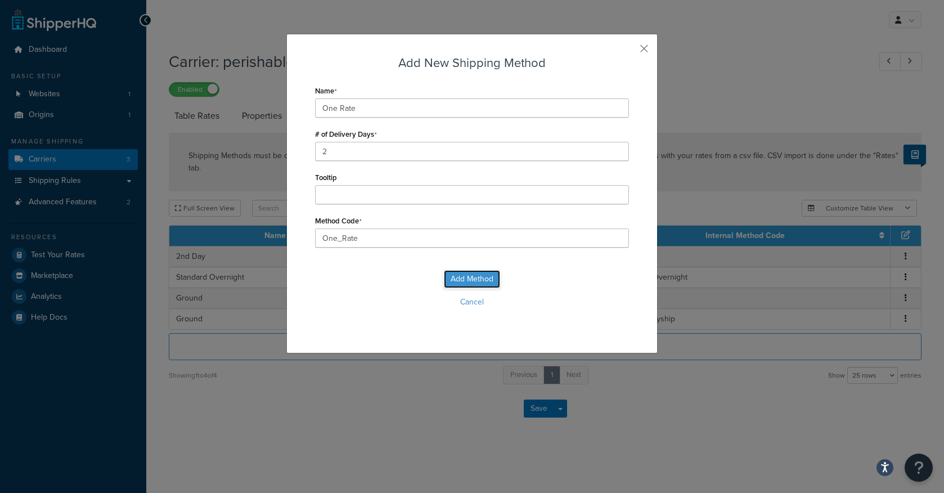
click at [482, 271] on button "Add Method" at bounding box center [472, 279] width 56 height 18
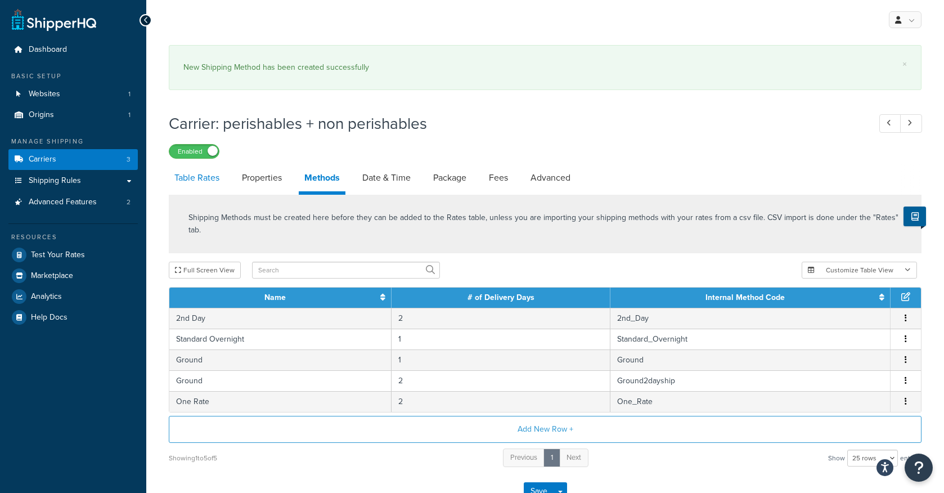
click at [208, 185] on link "Table Rates" at bounding box center [197, 177] width 56 height 27
select select "25"
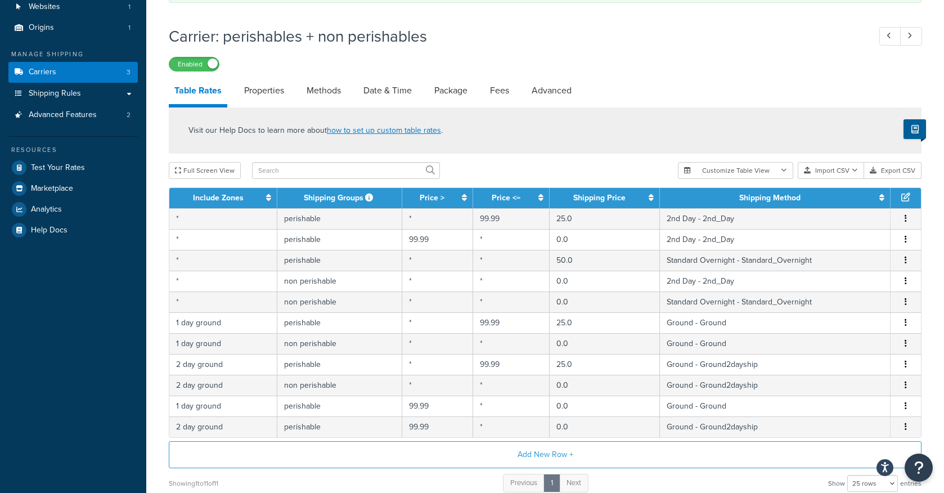
scroll to position [104, 0]
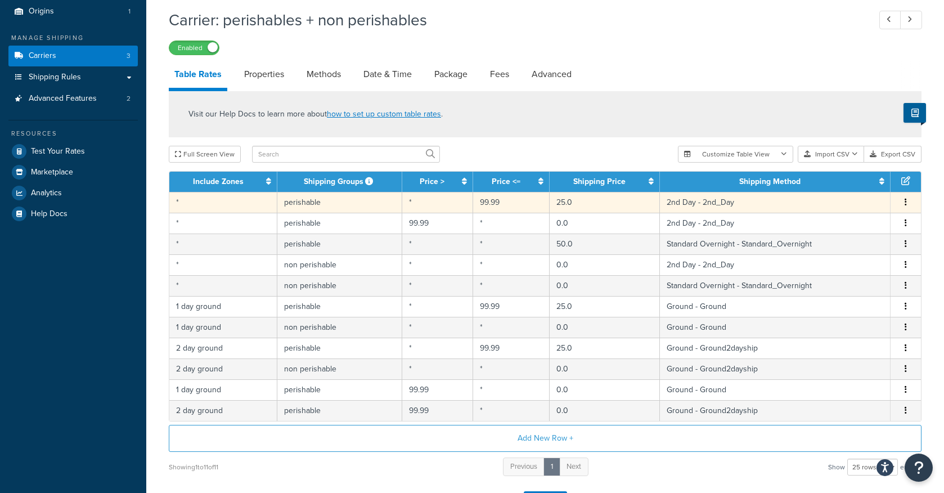
click at [908, 207] on button "button" at bounding box center [905, 202] width 9 height 12
click at [853, 183] on div "Edit" at bounding box center [849, 180] width 80 height 23
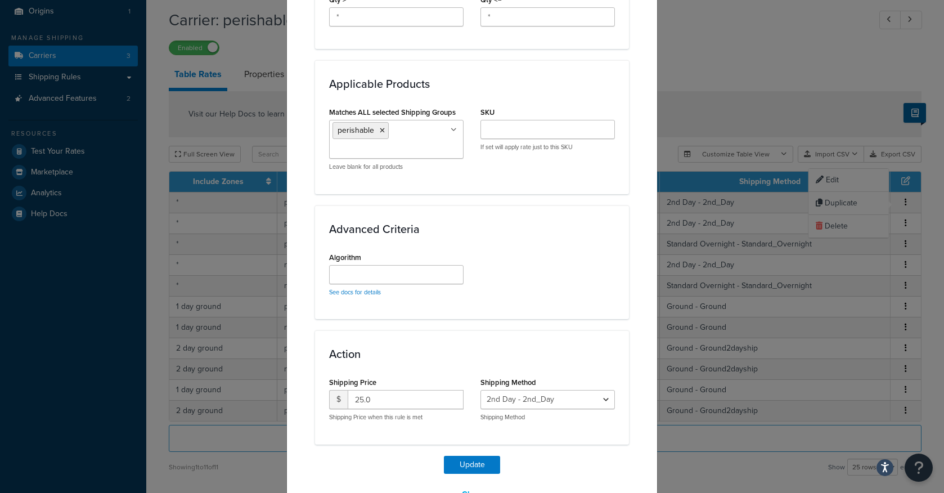
scroll to position [587, 0]
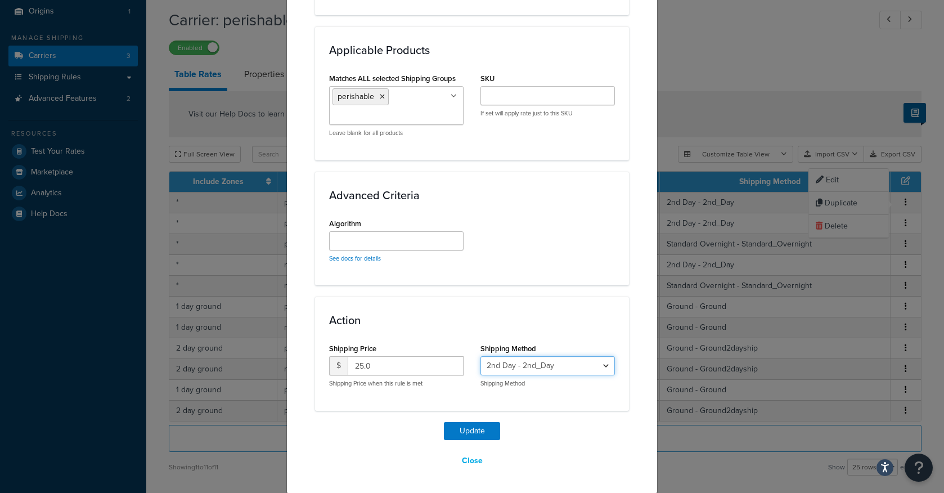
click at [518, 367] on select "2nd Day - 2nd_Day Standard Overnight - Standard_Overnight Ground - Ground Groun…" at bounding box center [548, 365] width 134 height 19
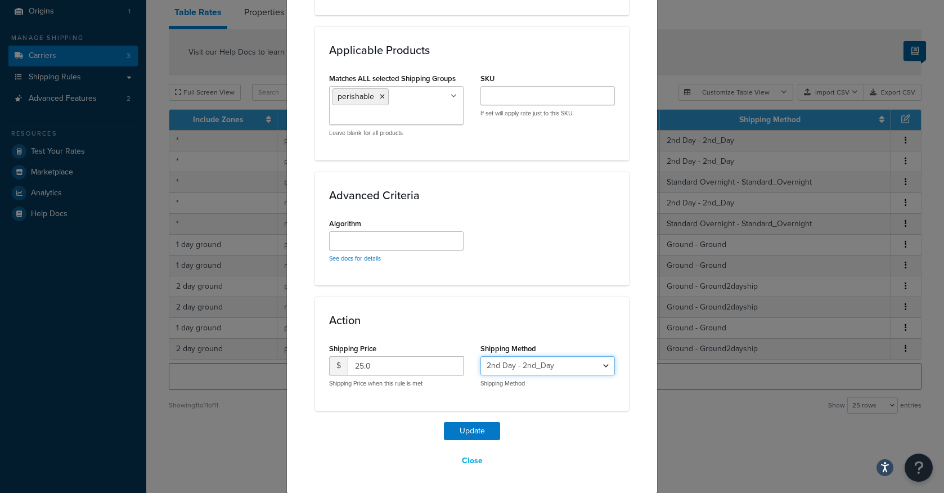
select select "181760"
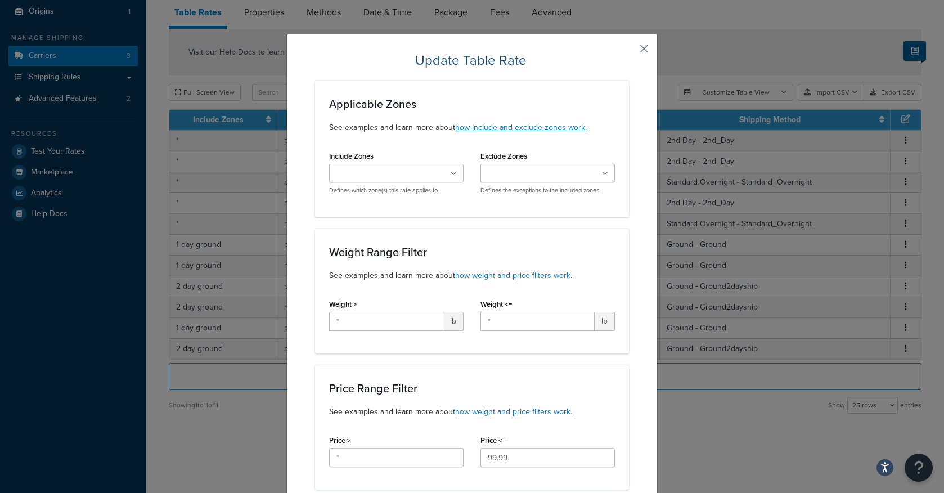
click at [629, 51] on button "button" at bounding box center [627, 52] width 3 height 3
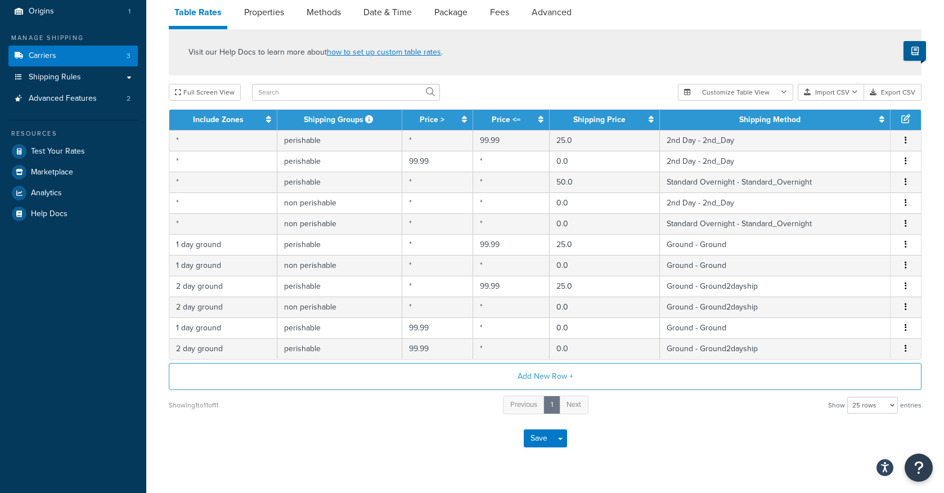
click at [645, 48] on div "Visit our Help Docs to learn more about how to set up custom table rates ." at bounding box center [545, 52] width 753 height 46
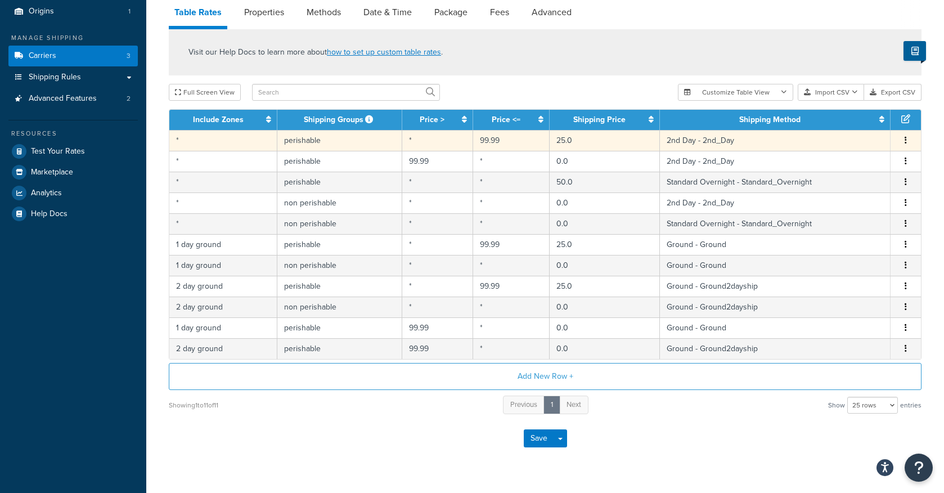
click at [903, 138] on button "button" at bounding box center [905, 140] width 9 height 12
click at [863, 119] on div "Edit" at bounding box center [849, 118] width 80 height 23
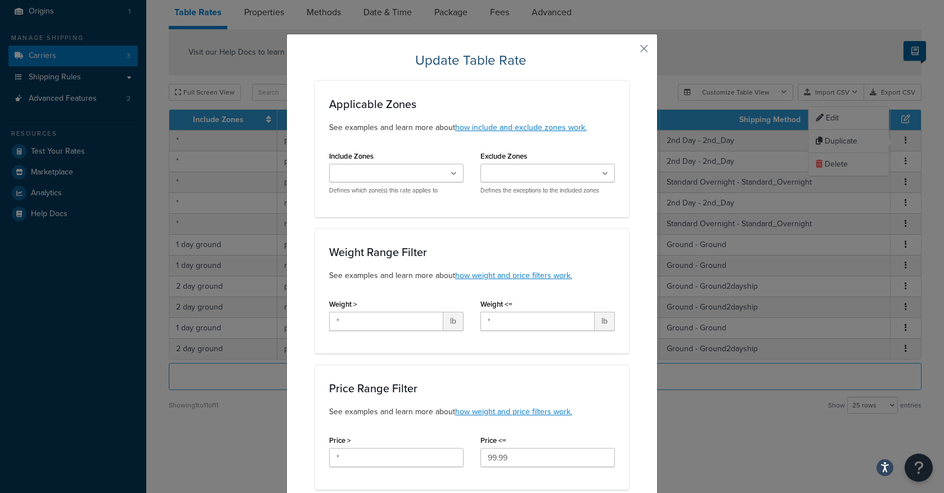
scroll to position [587, 0]
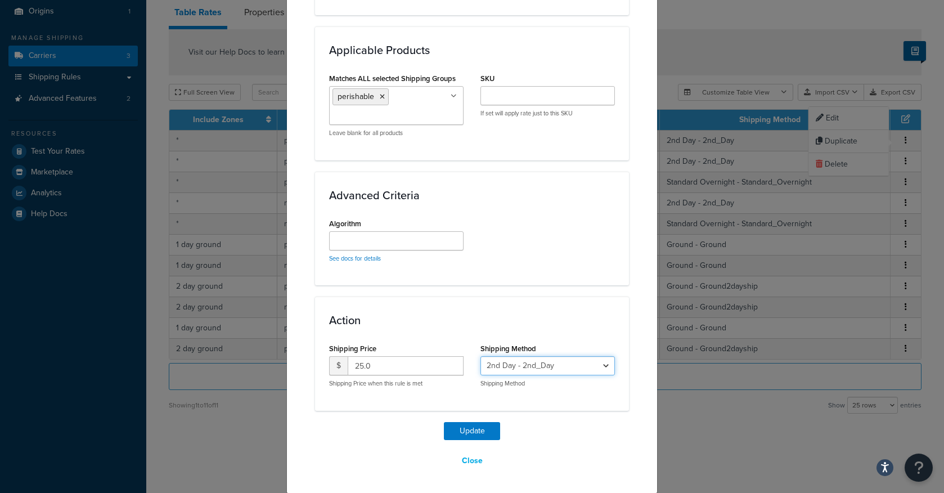
click at [520, 360] on select "2nd Day - 2nd_Day Standard Overnight - Standard_Overnight Ground - Ground Groun…" at bounding box center [548, 365] width 134 height 19
select select "181760"
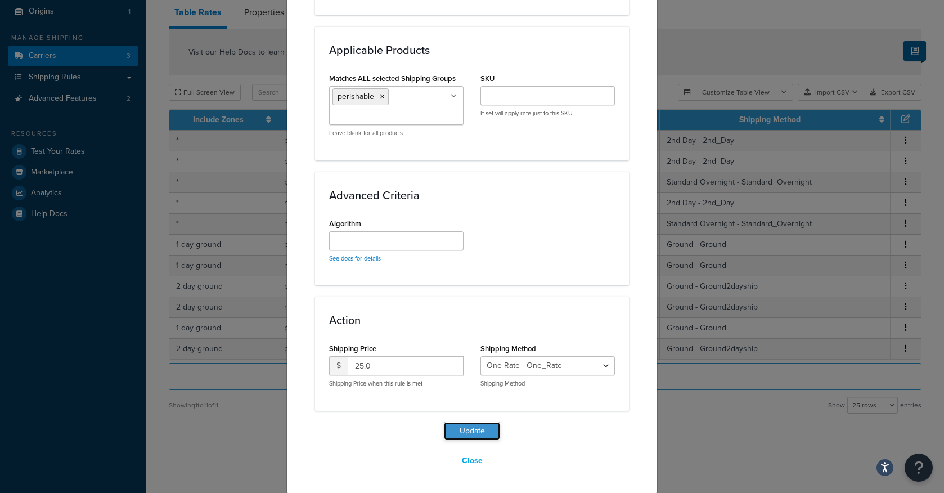
click at [477, 430] on button "Update" at bounding box center [472, 431] width 56 height 18
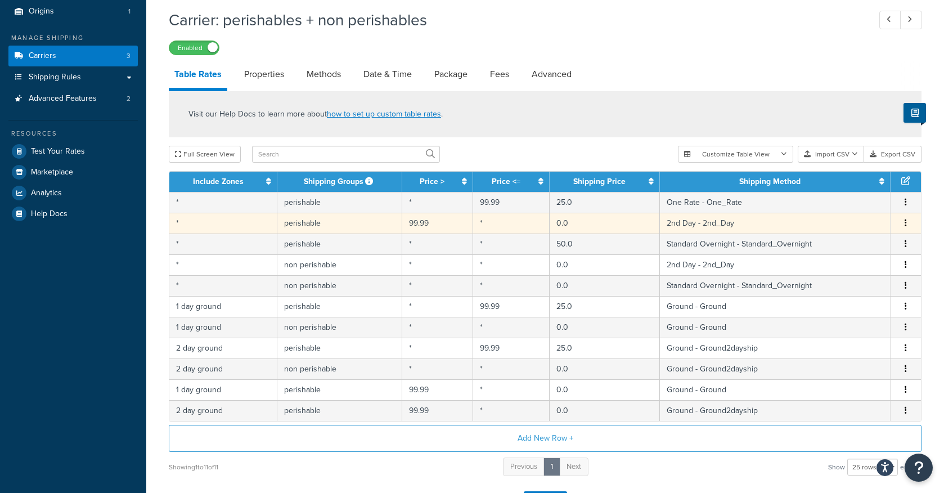
click at [904, 225] on button "button" at bounding box center [905, 223] width 9 height 12
click at [846, 199] on div "Edit" at bounding box center [849, 201] width 80 height 23
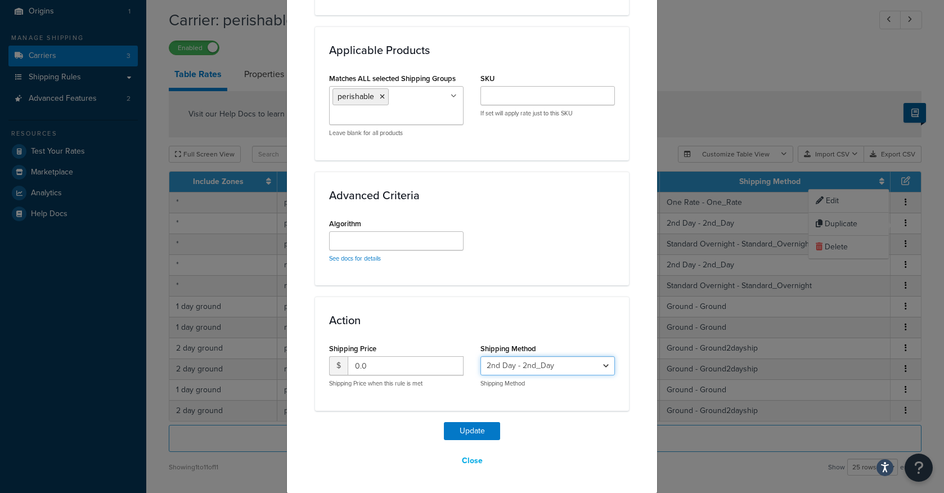
click at [568, 360] on select "2nd Day - 2nd_Day Standard Overnight - Standard_Overnight Ground - Ground Groun…" at bounding box center [548, 365] width 134 height 19
select select "181760"
click at [479, 433] on button "Update" at bounding box center [472, 431] width 56 height 18
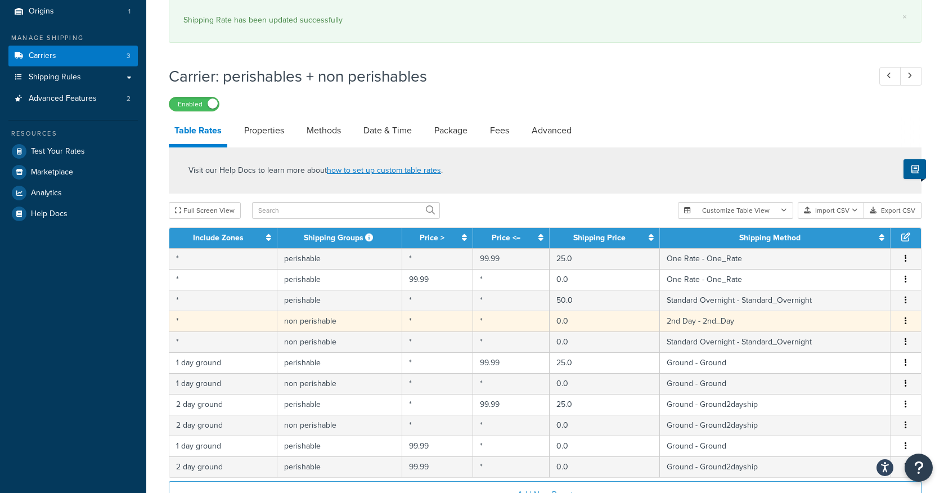
click at [903, 317] on button "button" at bounding box center [905, 321] width 9 height 12
click at [838, 293] on div "Edit" at bounding box center [849, 299] width 80 height 23
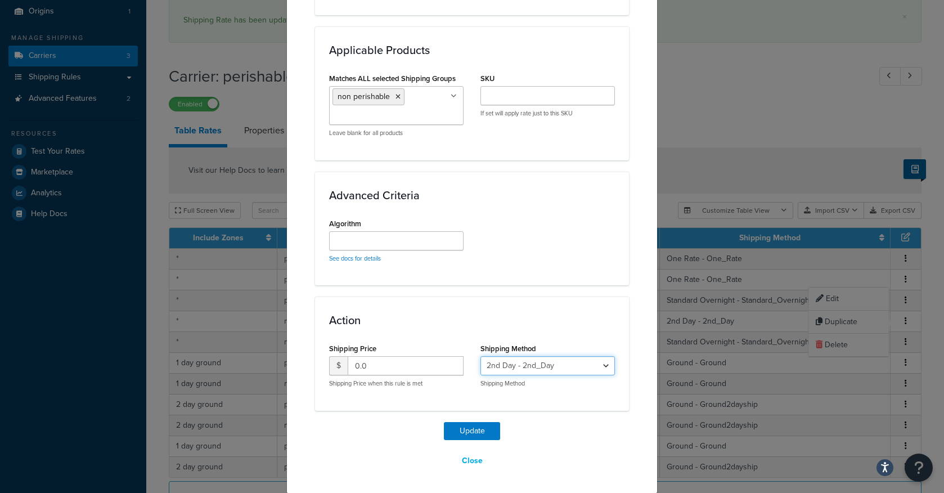
click at [527, 357] on select "2nd Day - 2nd_Day Standard Overnight - Standard_Overnight Ground - Ground Groun…" at bounding box center [548, 365] width 134 height 19
select select "181760"
click at [475, 433] on button "Update" at bounding box center [472, 431] width 56 height 18
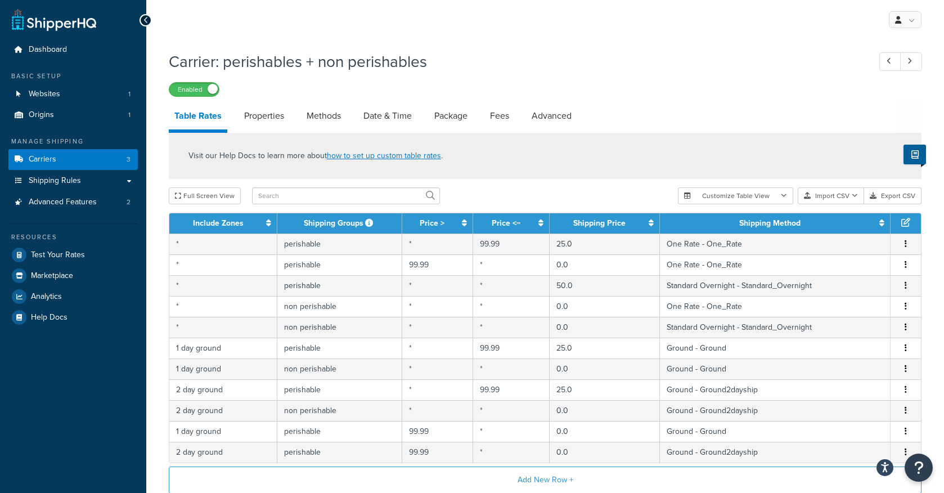
scroll to position [129, 0]
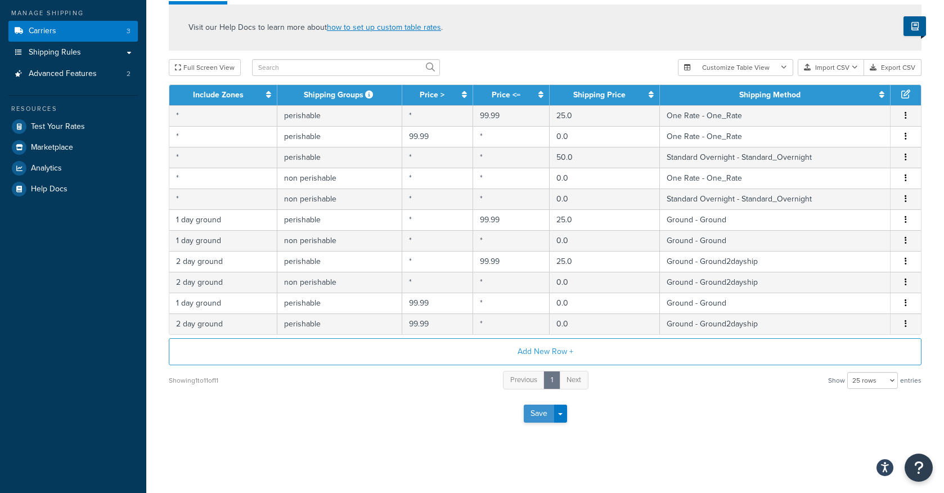
click at [544, 413] on button "Save" at bounding box center [539, 414] width 30 height 18
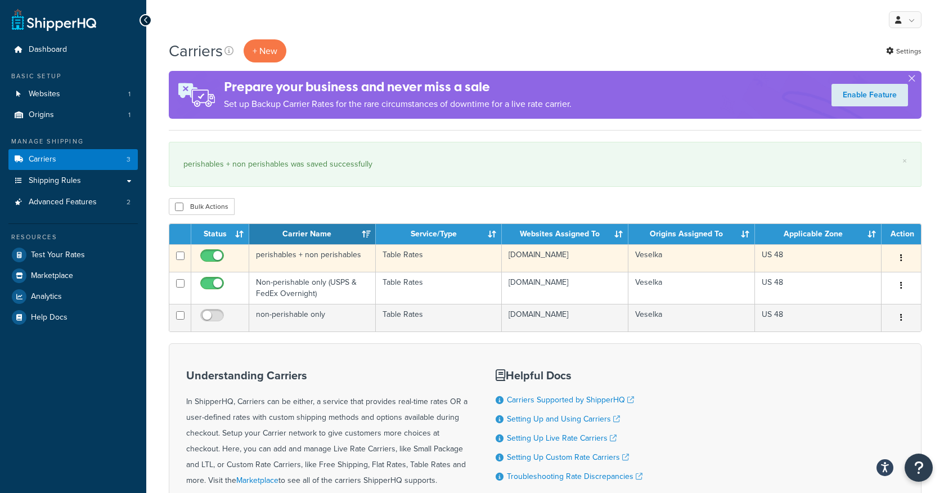
click at [303, 258] on td "perishables + non perishables" at bounding box center [312, 258] width 127 height 28
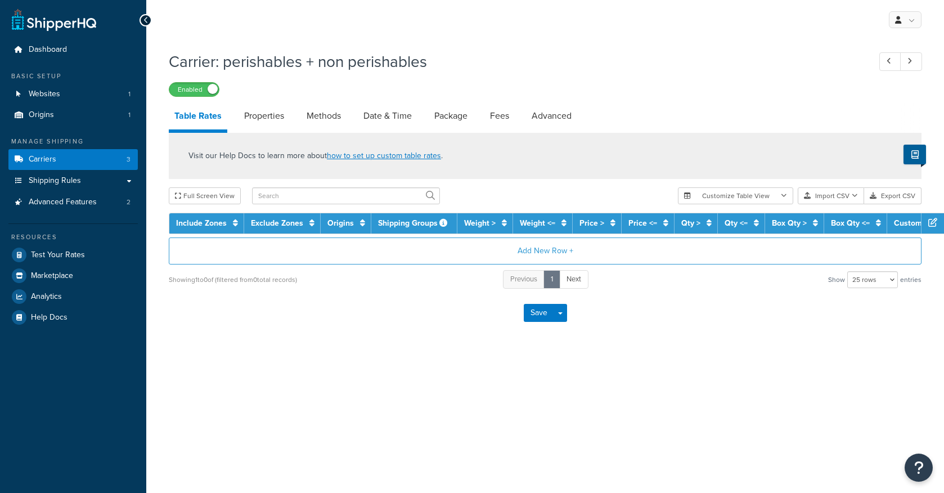
select select "25"
